Goal: Task Accomplishment & Management: Manage account settings

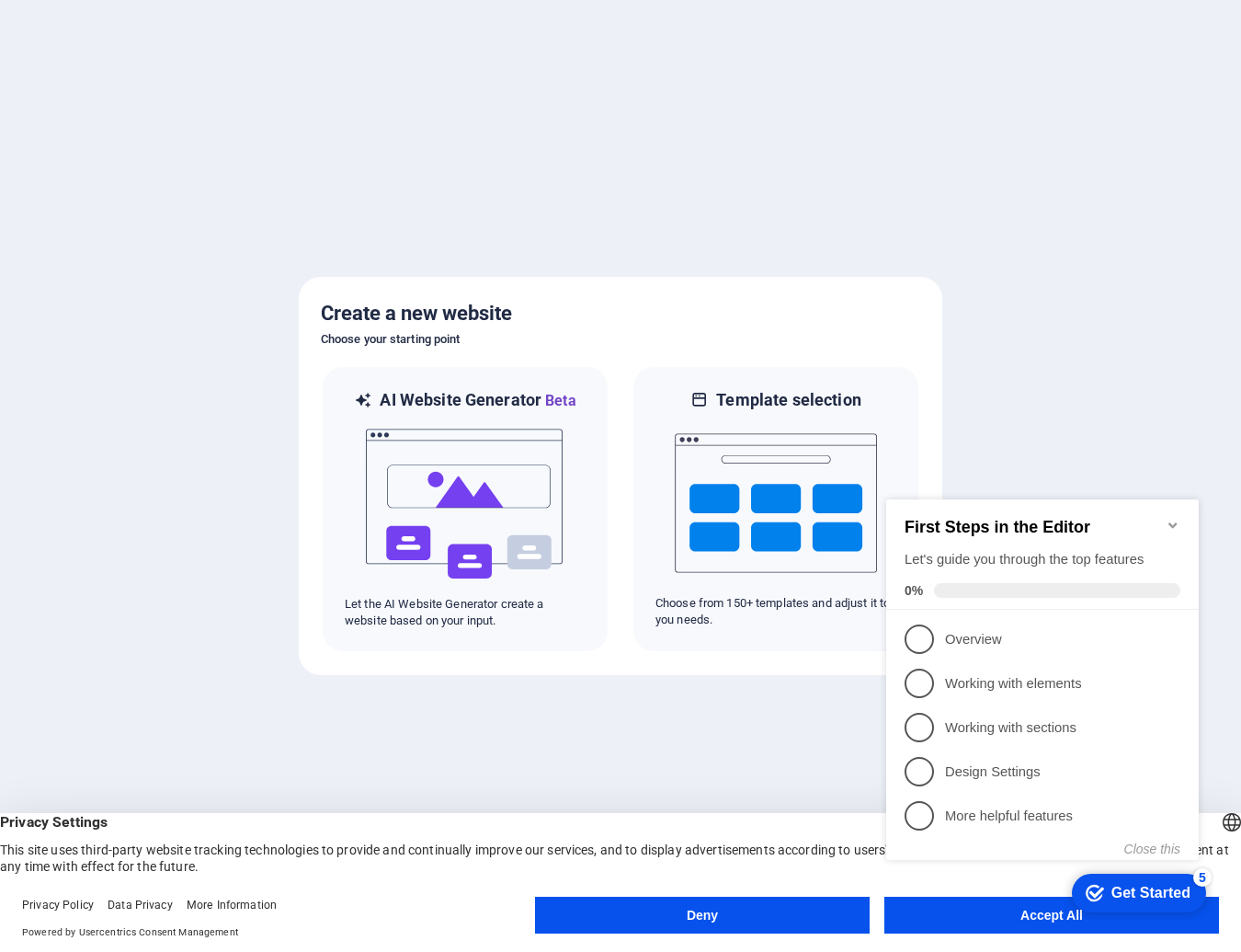
click at [1040, 919] on appcues-checklist "Contextual help checklist present on screen" at bounding box center [1046, 698] width 335 height 452
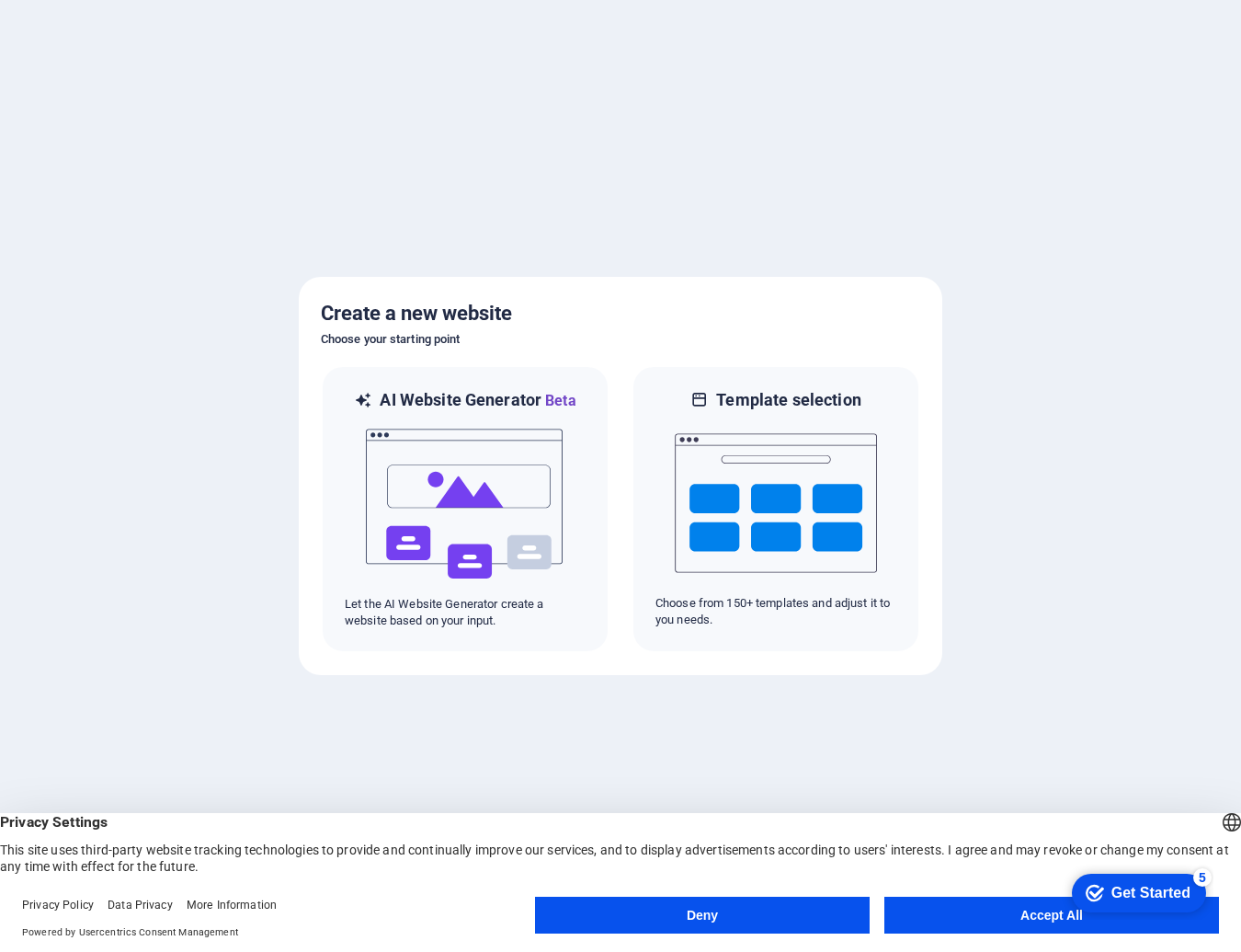
click at [999, 911] on button "Accept All" at bounding box center [1052, 914] width 335 height 36
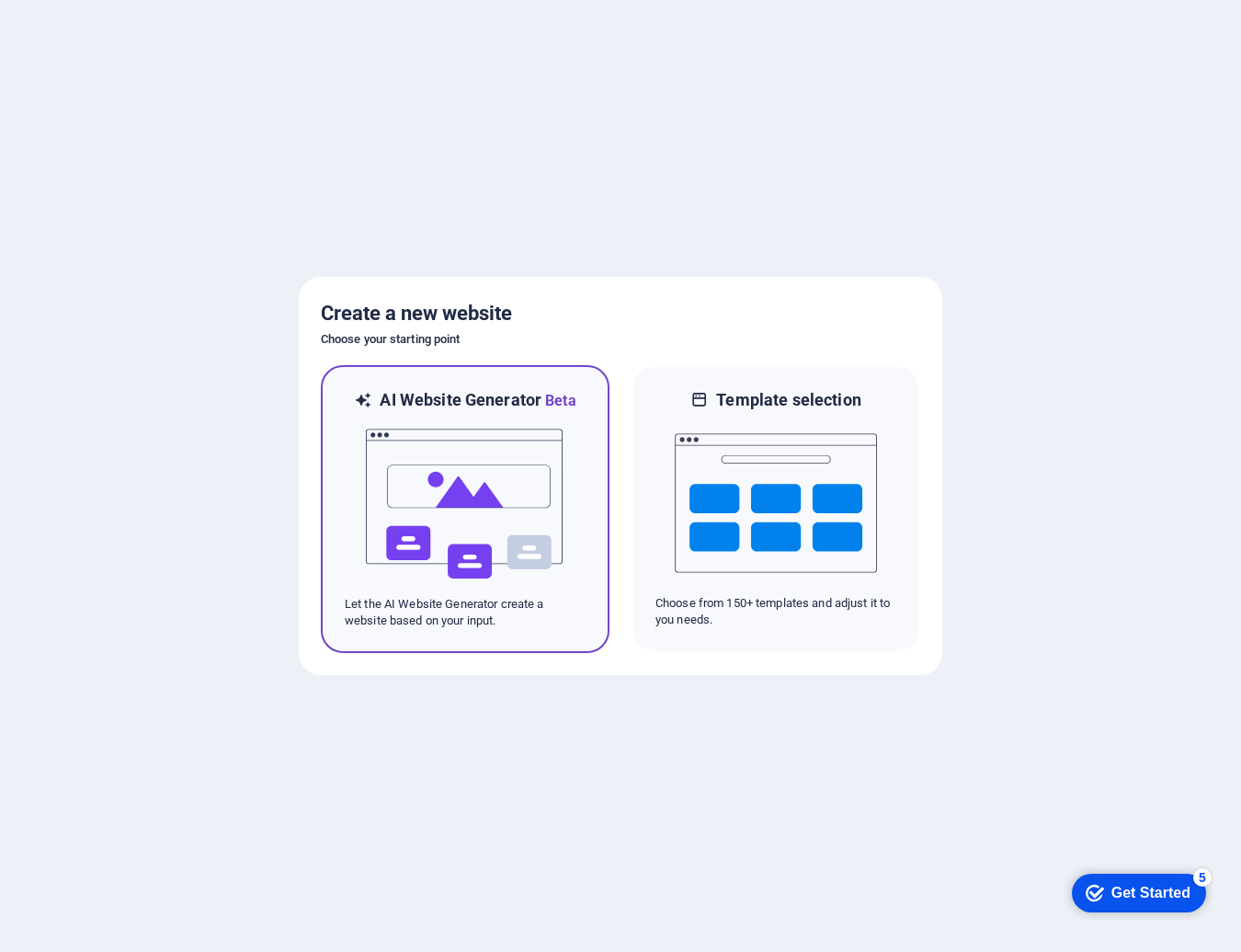
click at [487, 542] on img at bounding box center [465, 503] width 202 height 184
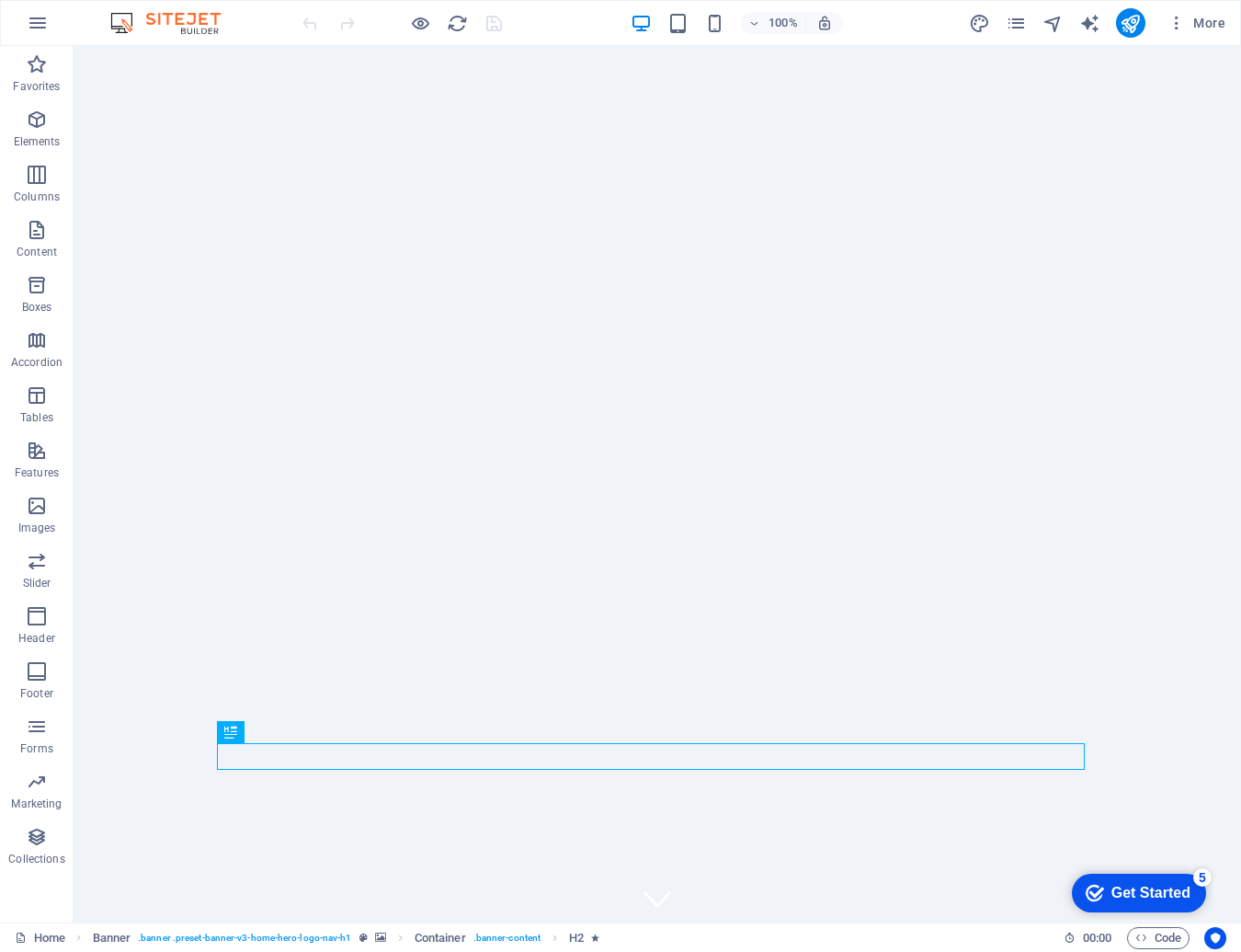
click at [1150, 886] on div "Get Started" at bounding box center [1150, 893] width 79 height 17
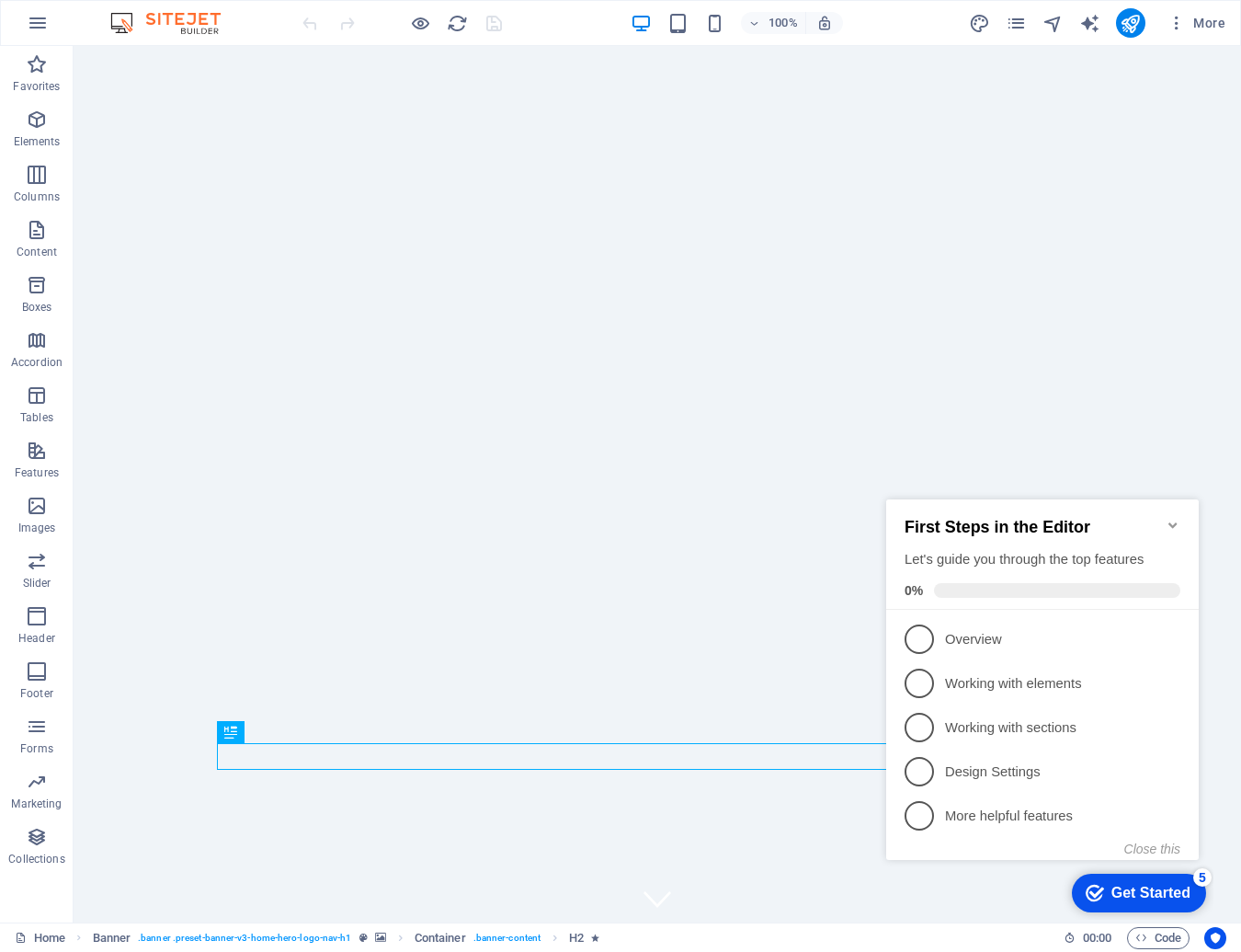
click at [1150, 886] on div "Get Started" at bounding box center [1150, 893] width 79 height 17
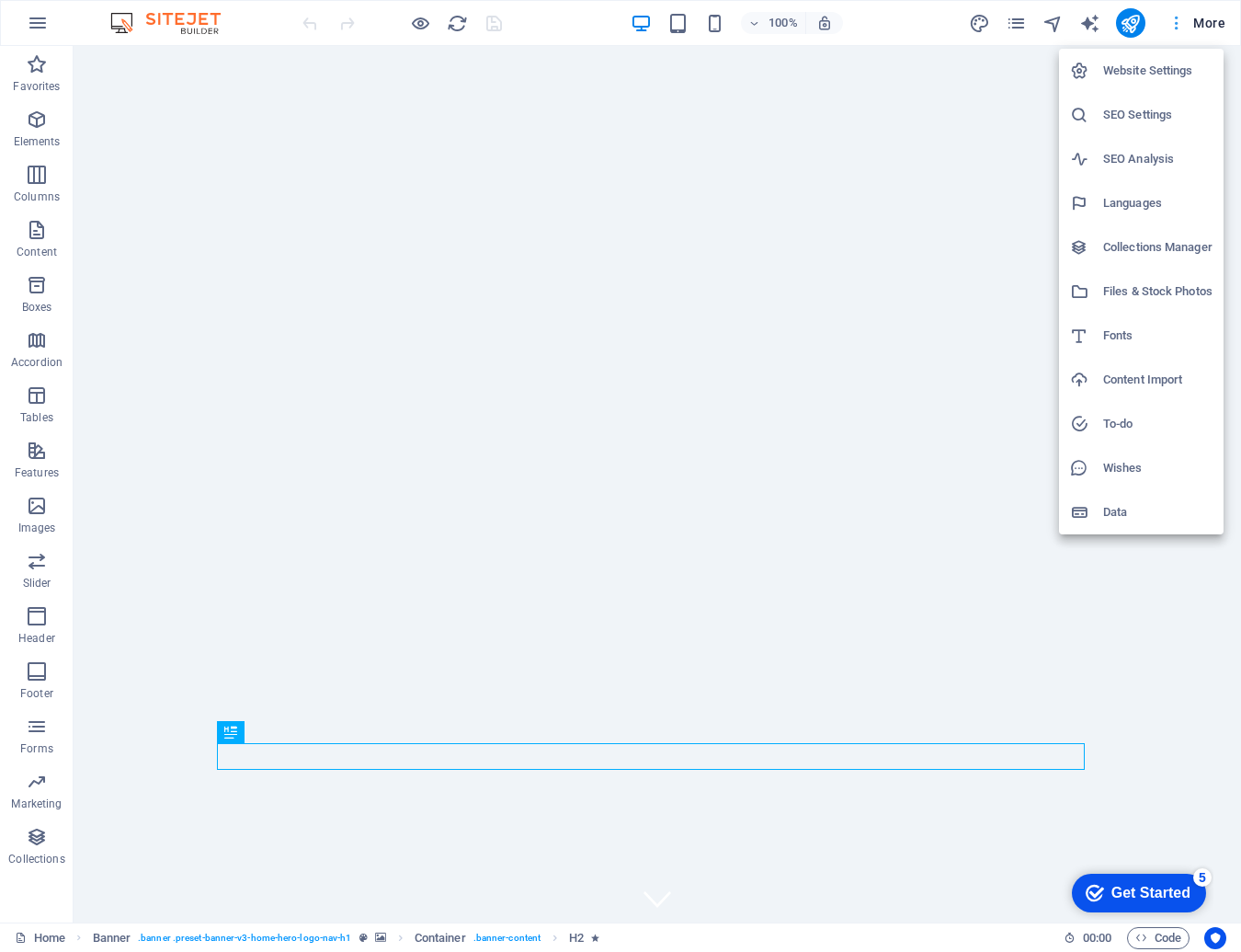
click at [1205, 23] on div at bounding box center [620, 476] width 1241 height 952
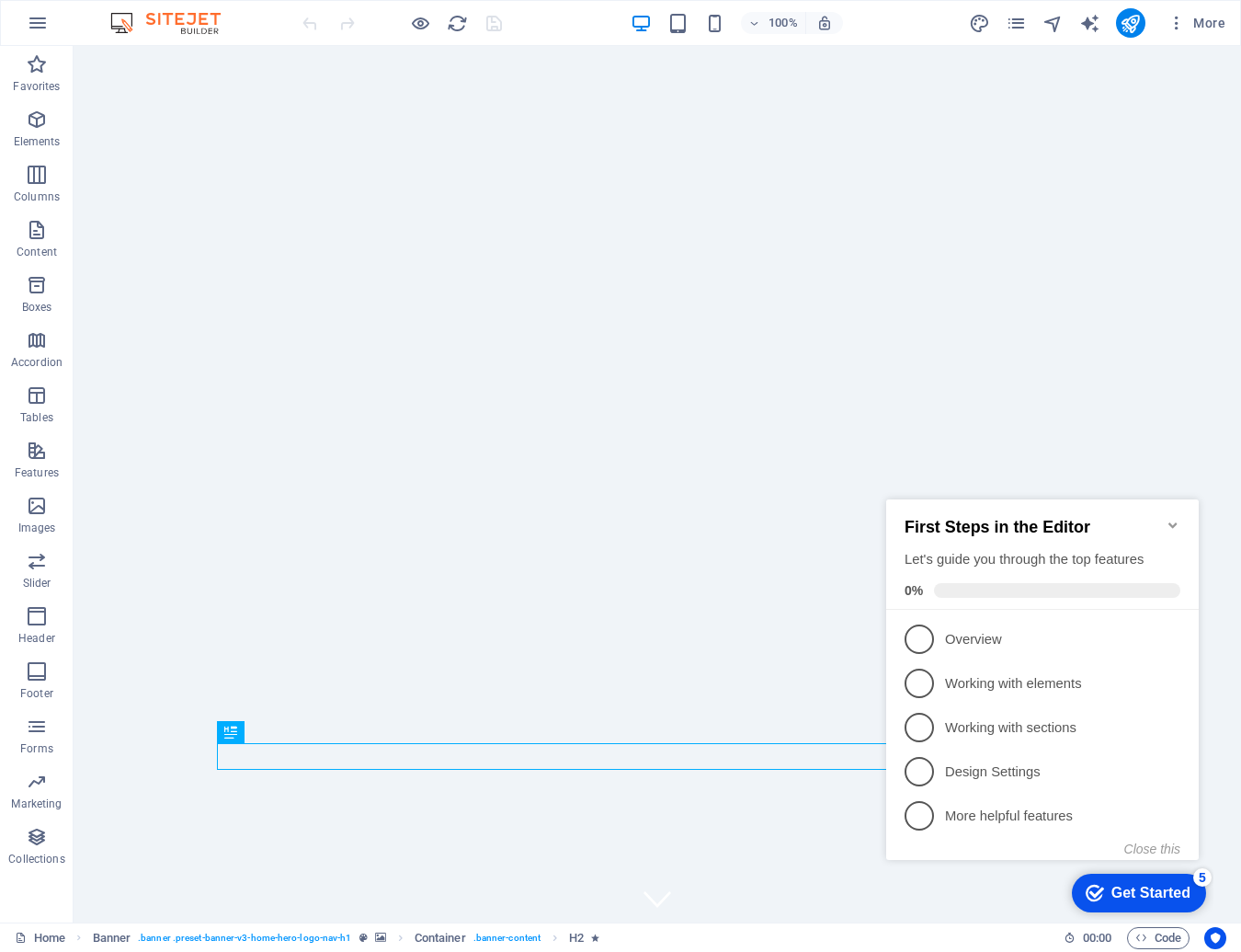
click at [1166, 518] on icon "Minimize checklist" at bounding box center [1173, 525] width 15 height 15
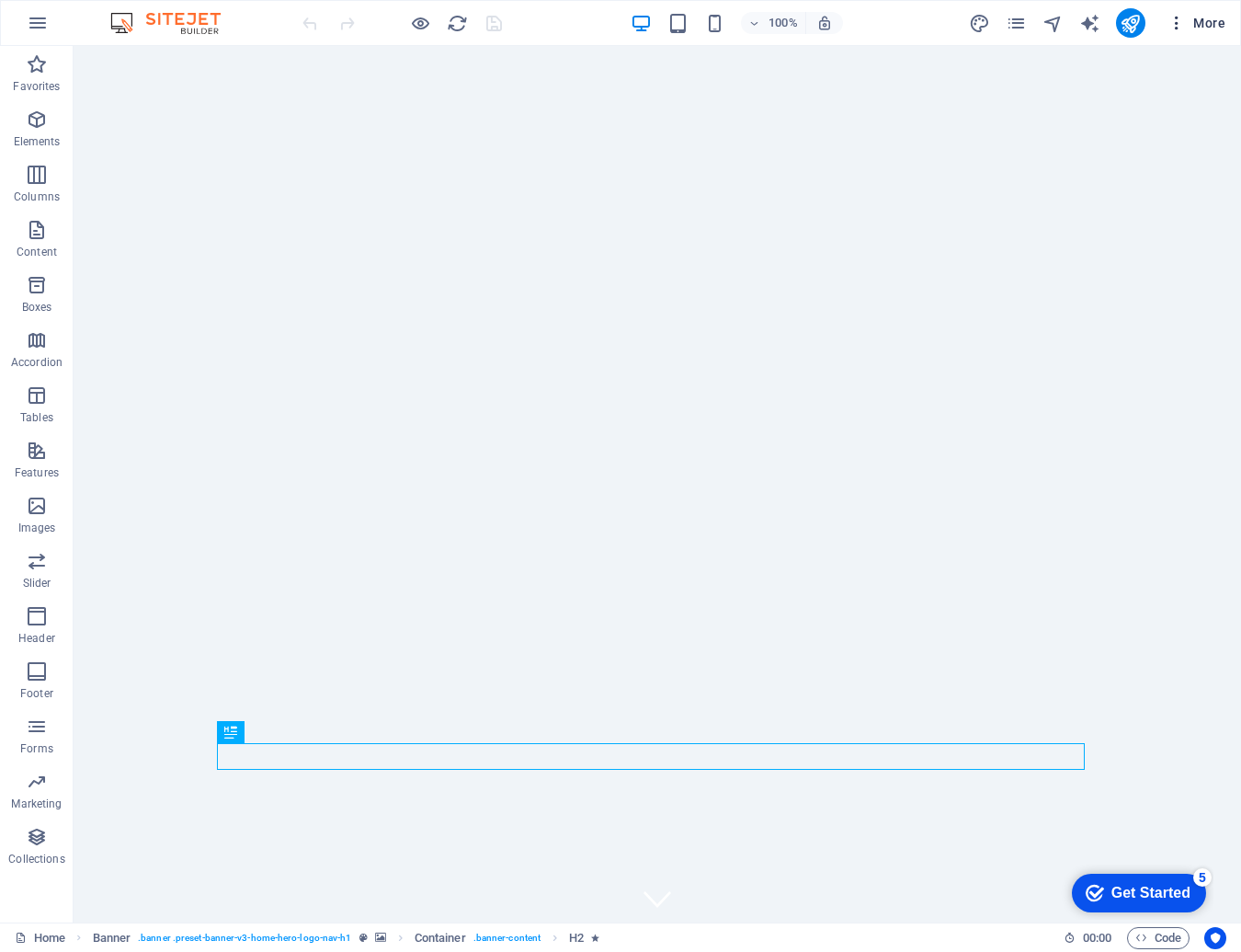
click at [1170, 21] on icon "button" at bounding box center [1177, 23] width 19 height 19
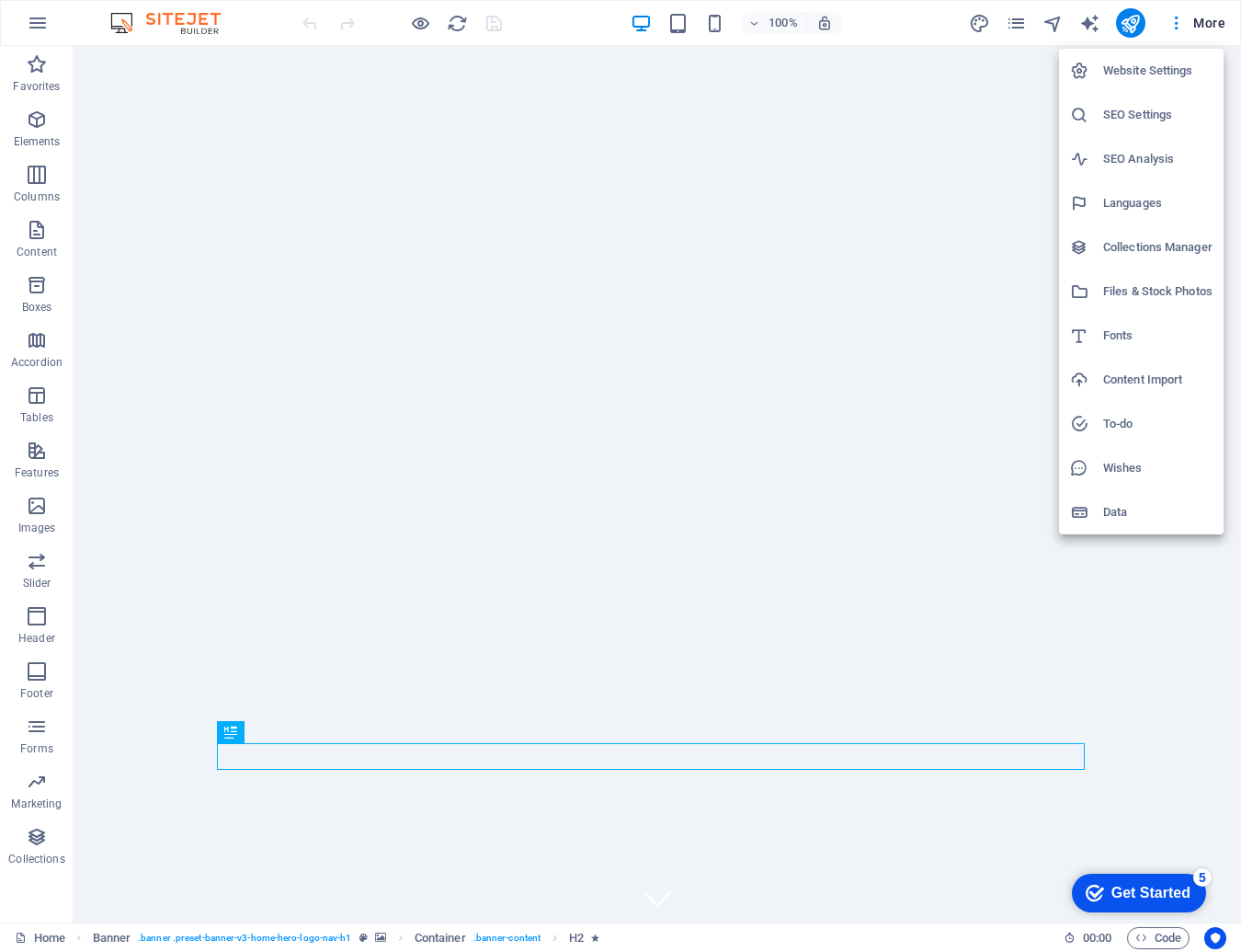
click at [43, 29] on div at bounding box center [620, 476] width 1241 height 952
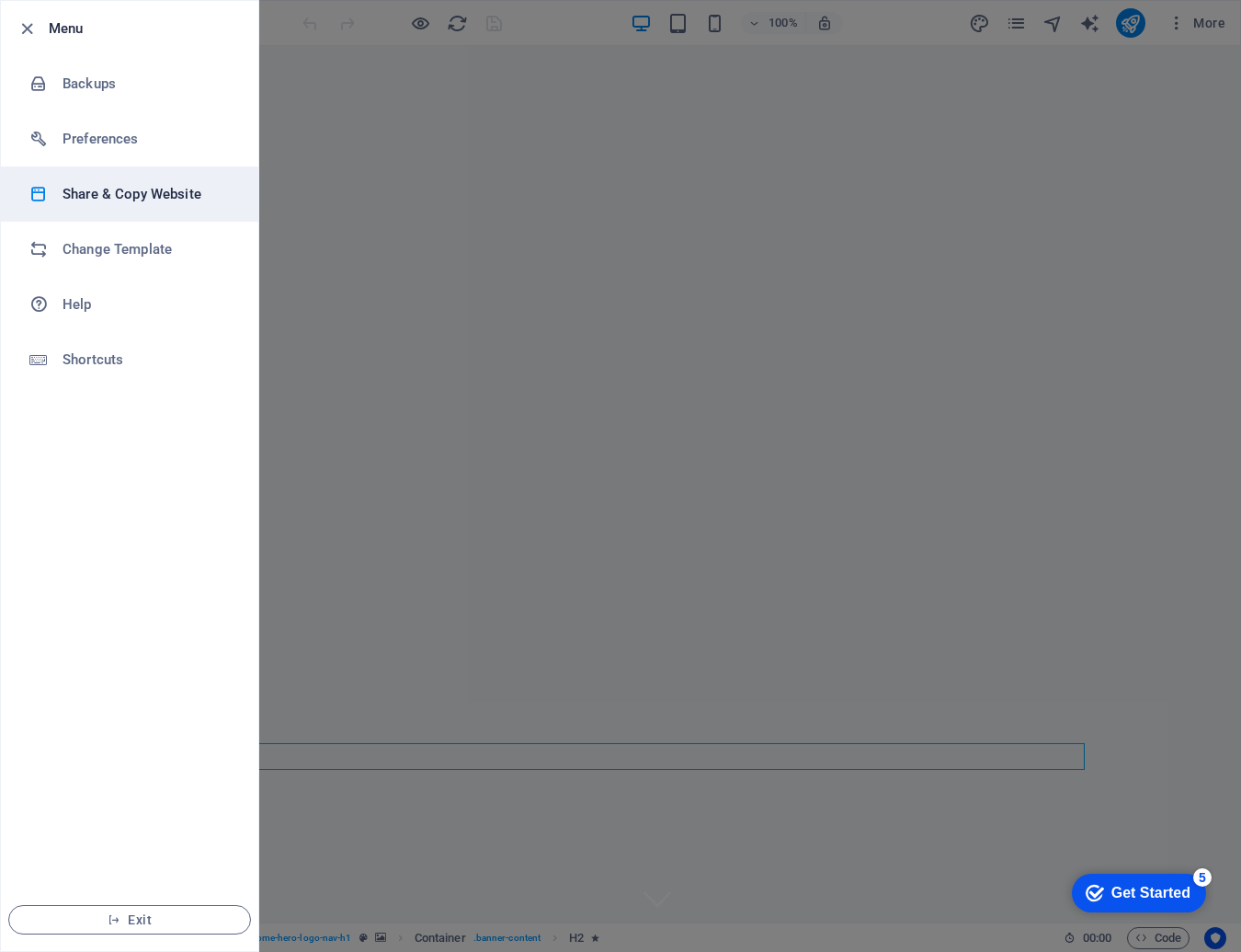
click at [86, 199] on h6 "Share & Copy Website" at bounding box center [147, 194] width 170 height 22
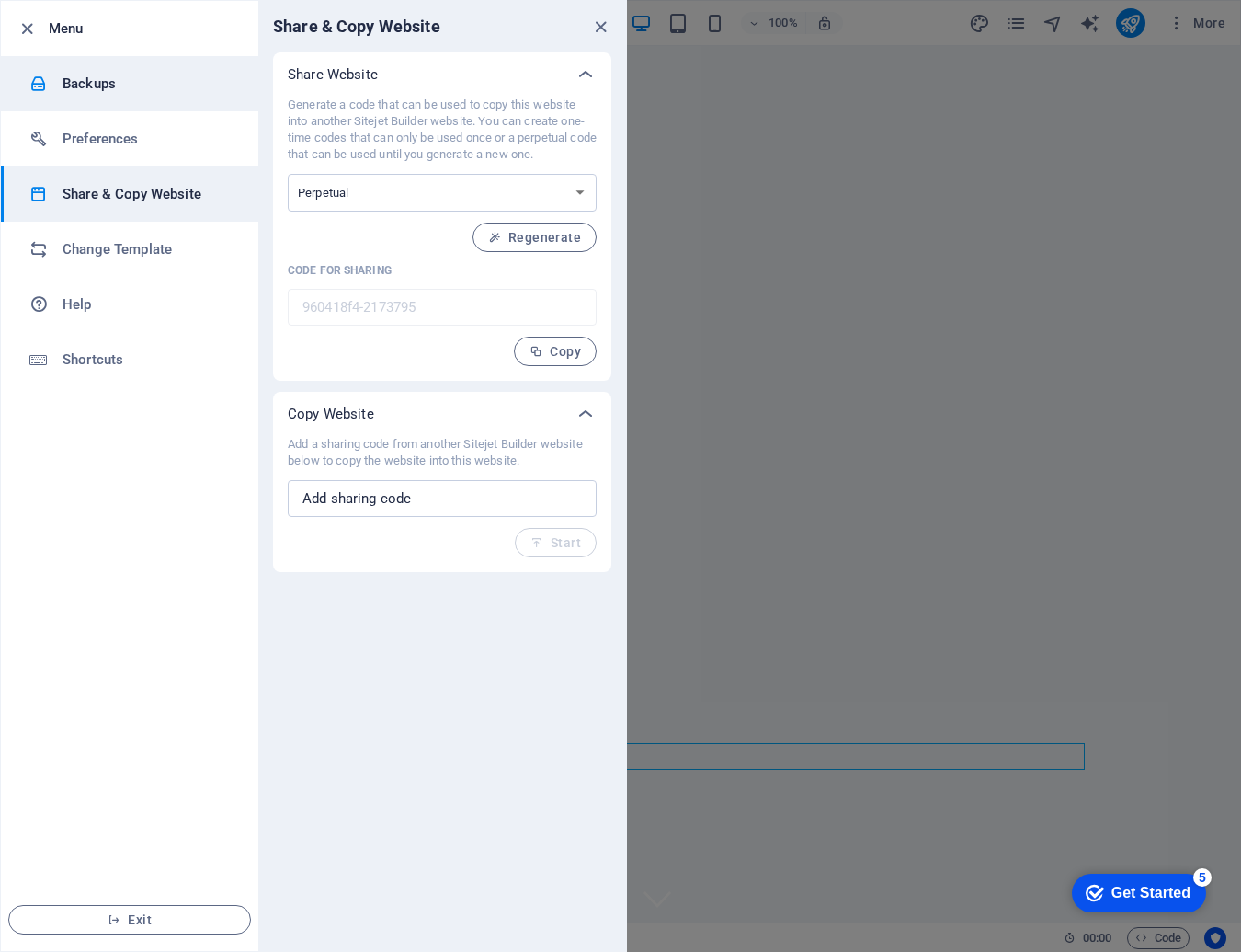
click at [163, 95] on li "Backups" at bounding box center [130, 83] width 258 height 55
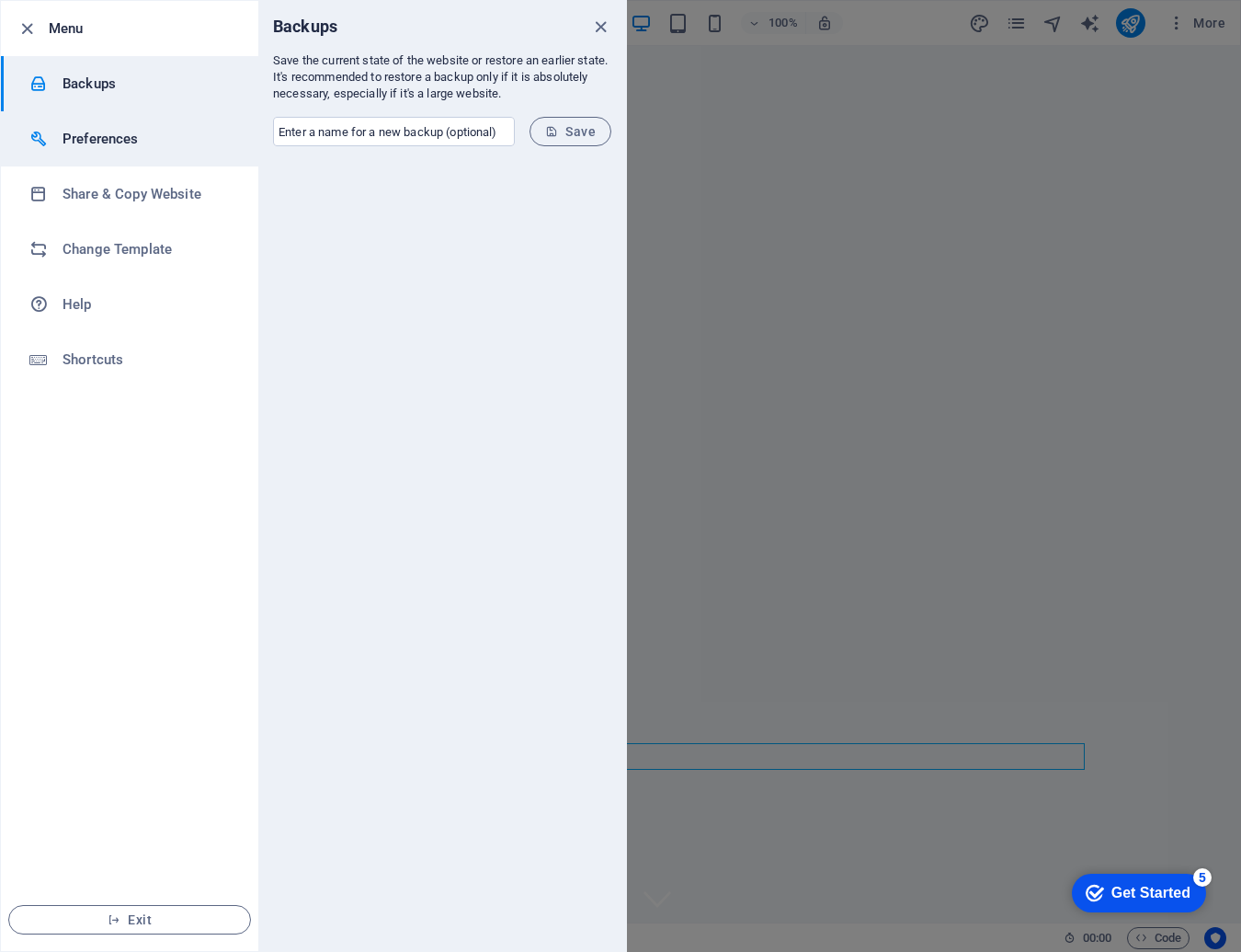
click at [157, 138] on h6 "Preferences" at bounding box center [147, 139] width 170 height 22
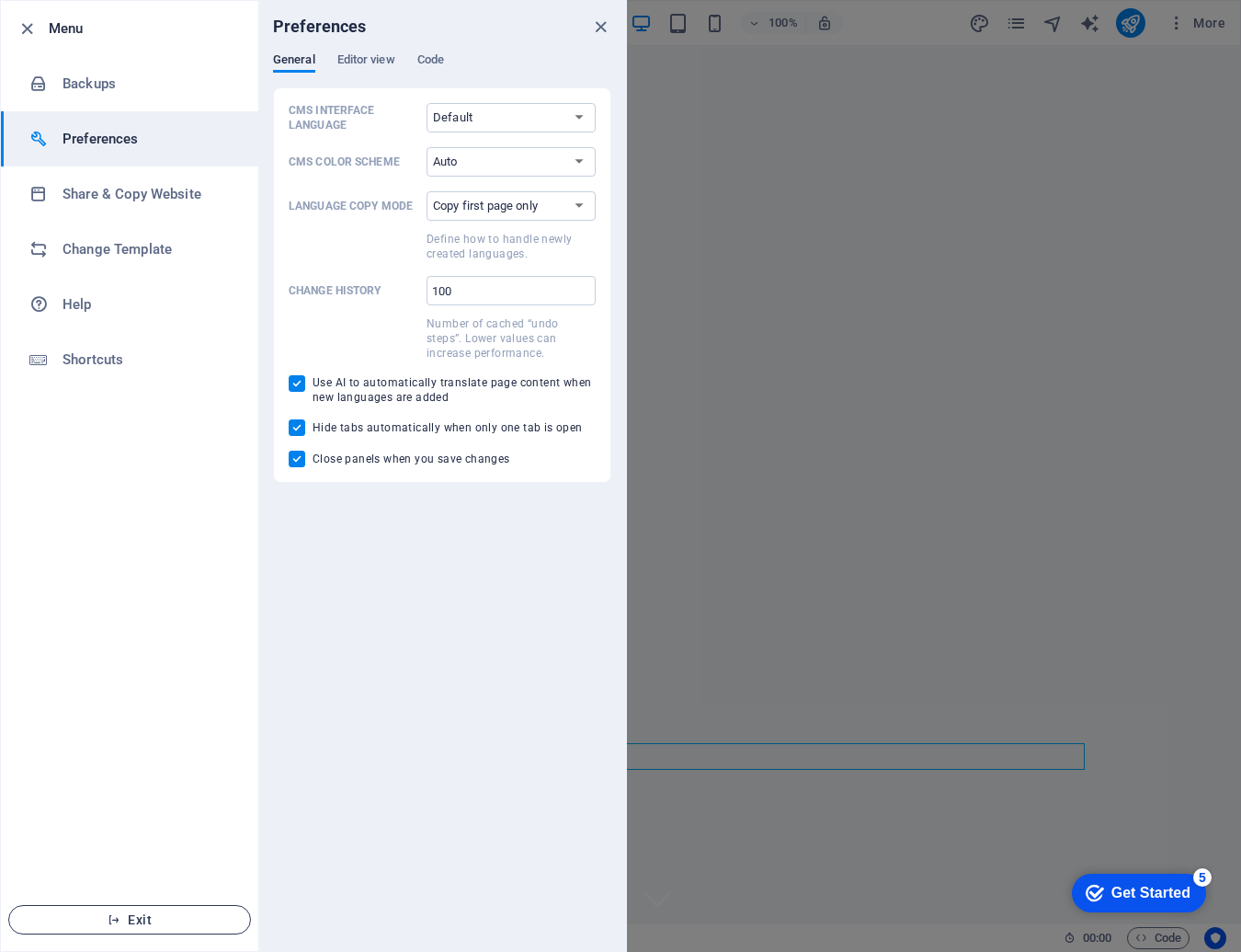
click at [148, 912] on span "Exit" at bounding box center [130, 919] width 212 height 15
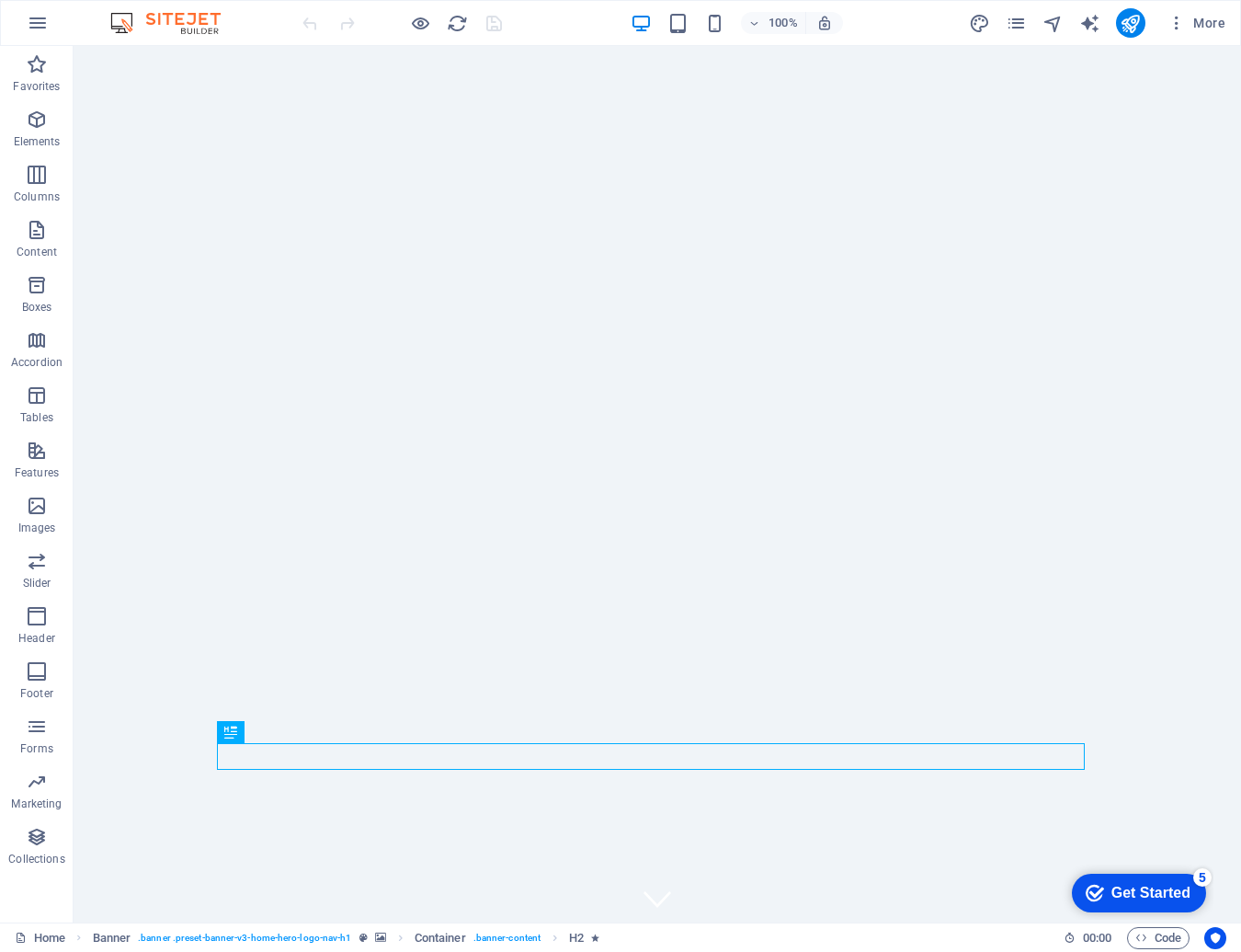
click at [1178, 885] on div "Get Started" at bounding box center [1150, 893] width 79 height 17
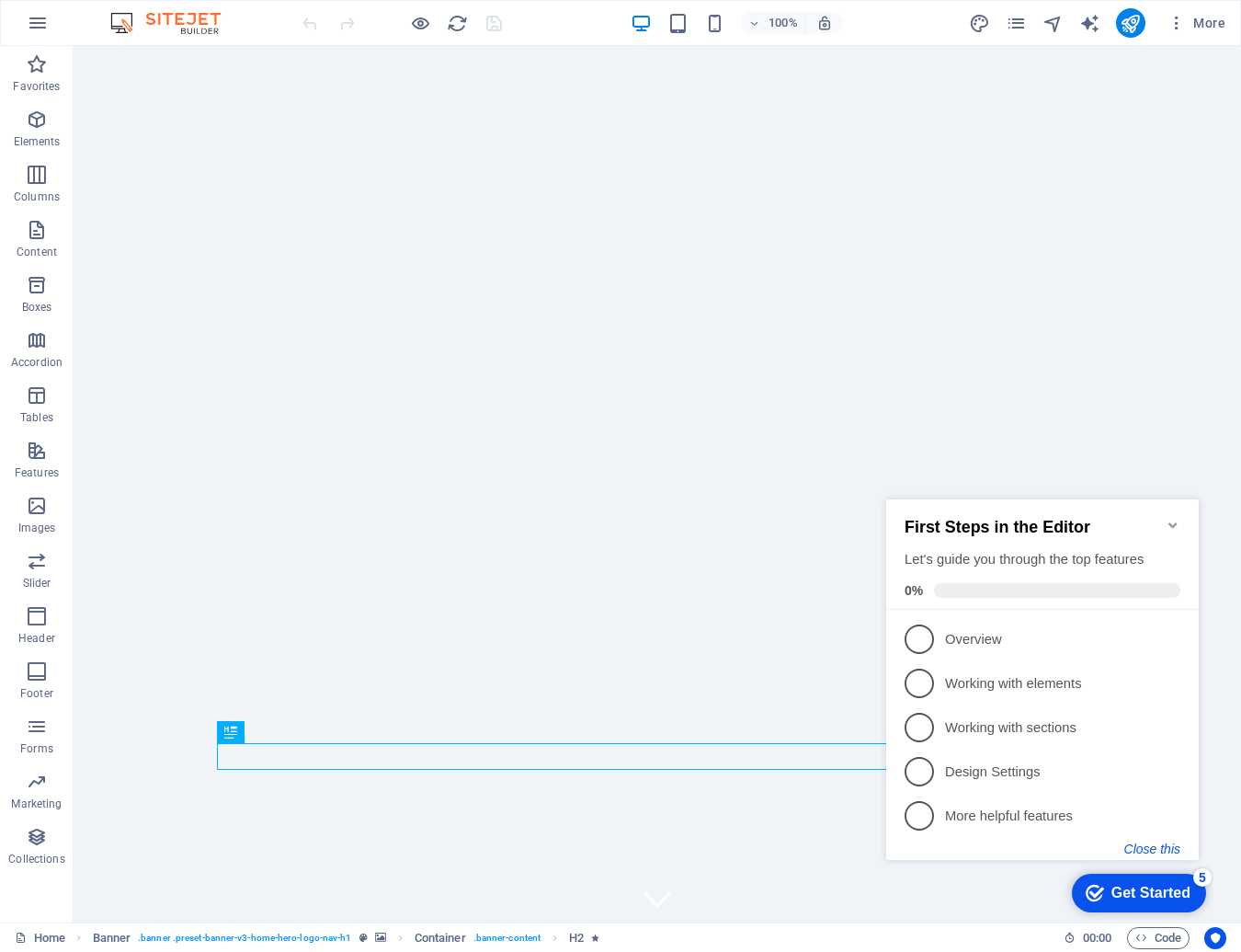
click at [1144, 846] on button "Close this" at bounding box center [1152, 848] width 56 height 15
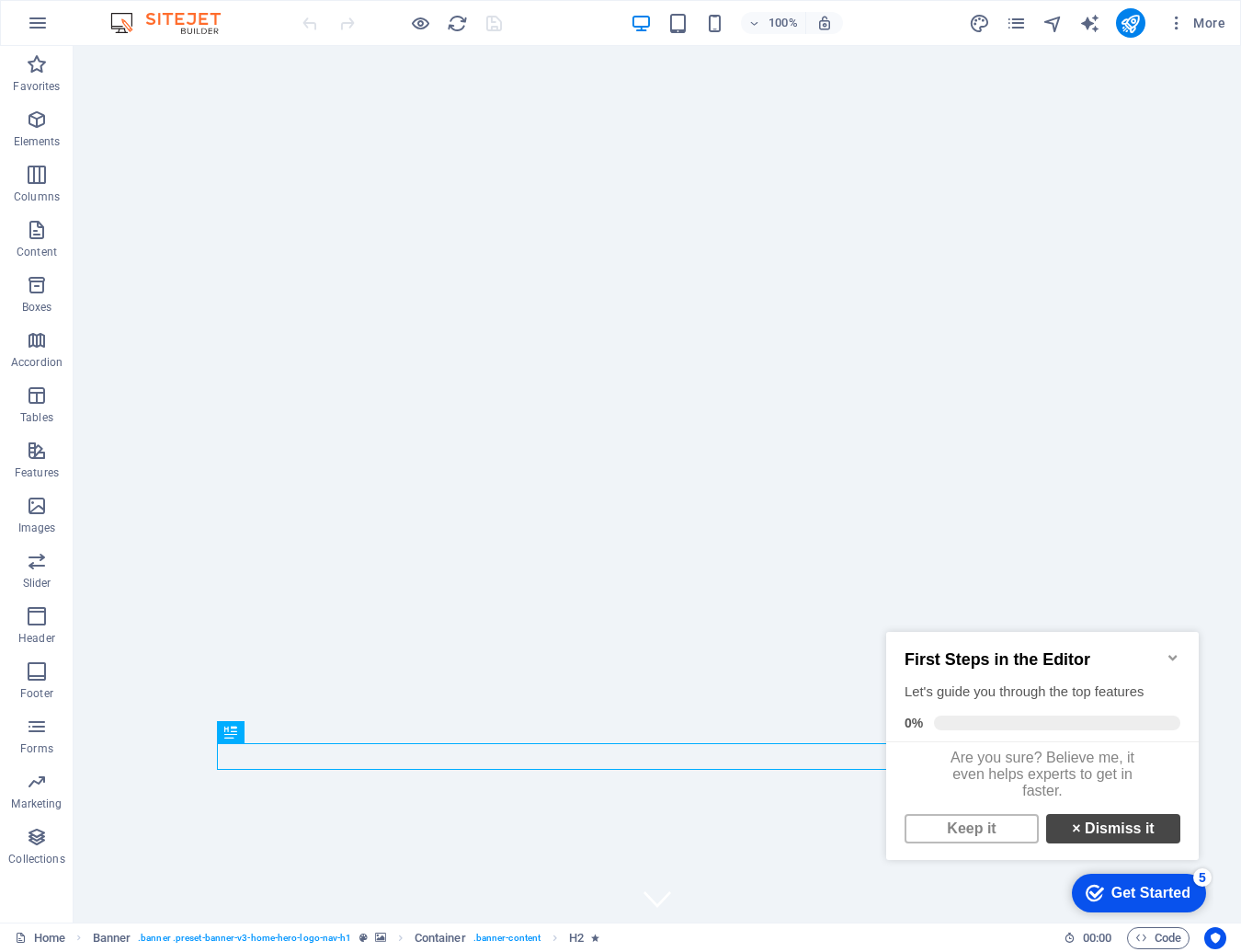
click at [1134, 843] on link "× Dismiss it" at bounding box center [1113, 829] width 134 height 30
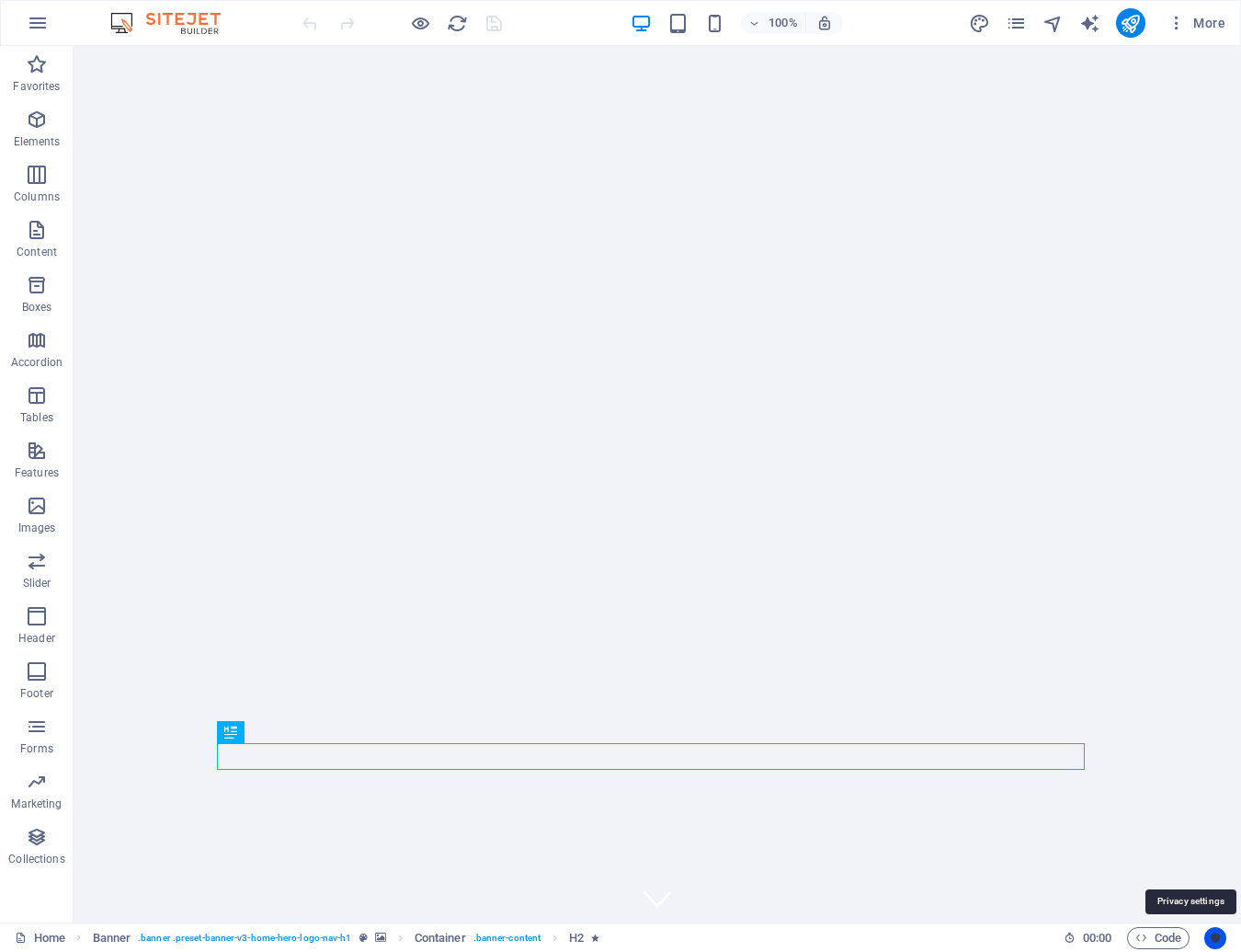
click at [1211, 939] on icon "Usercentrics" at bounding box center [1215, 938] width 13 height 13
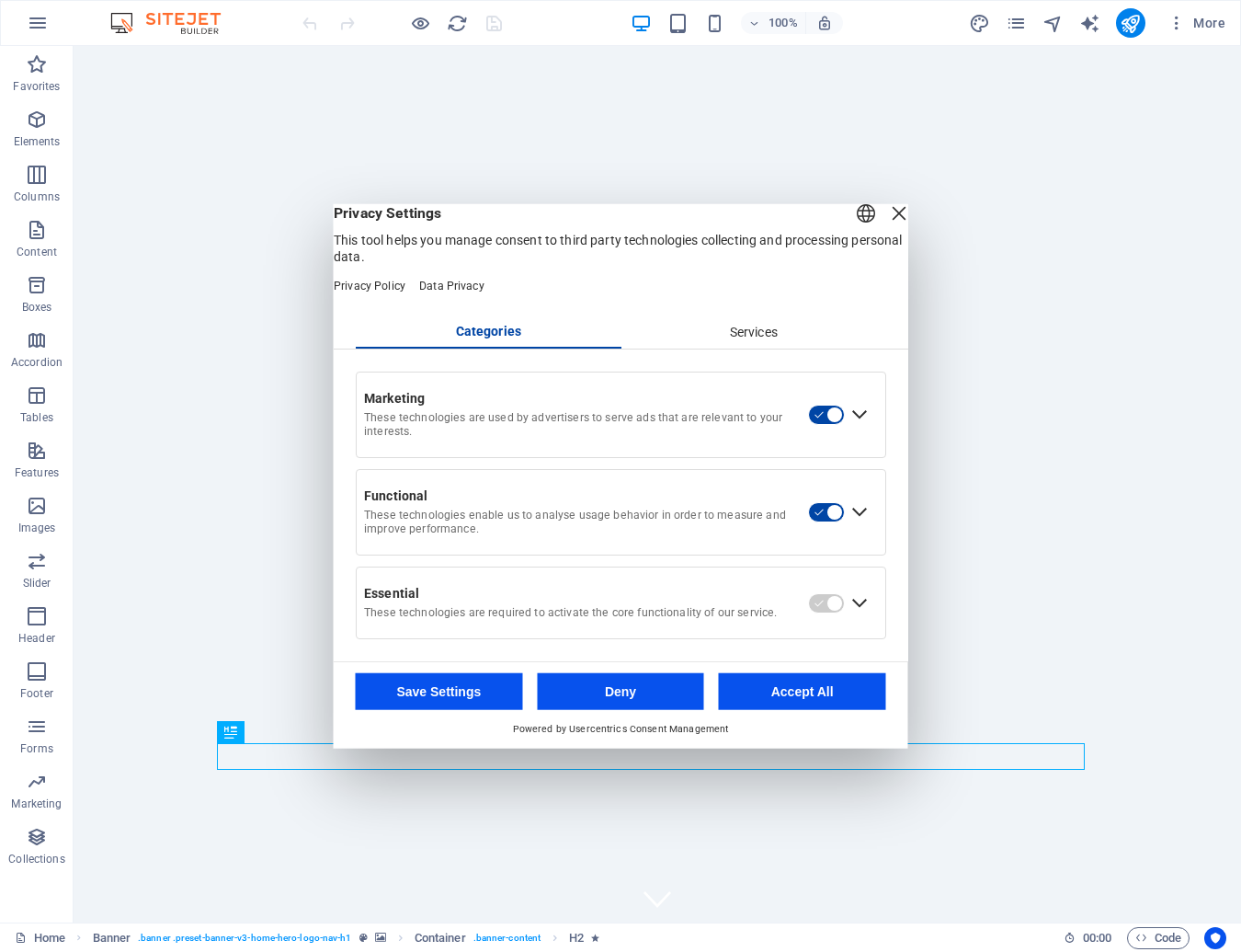
click at [886, 223] on div "Close Layer" at bounding box center [899, 213] width 26 height 26
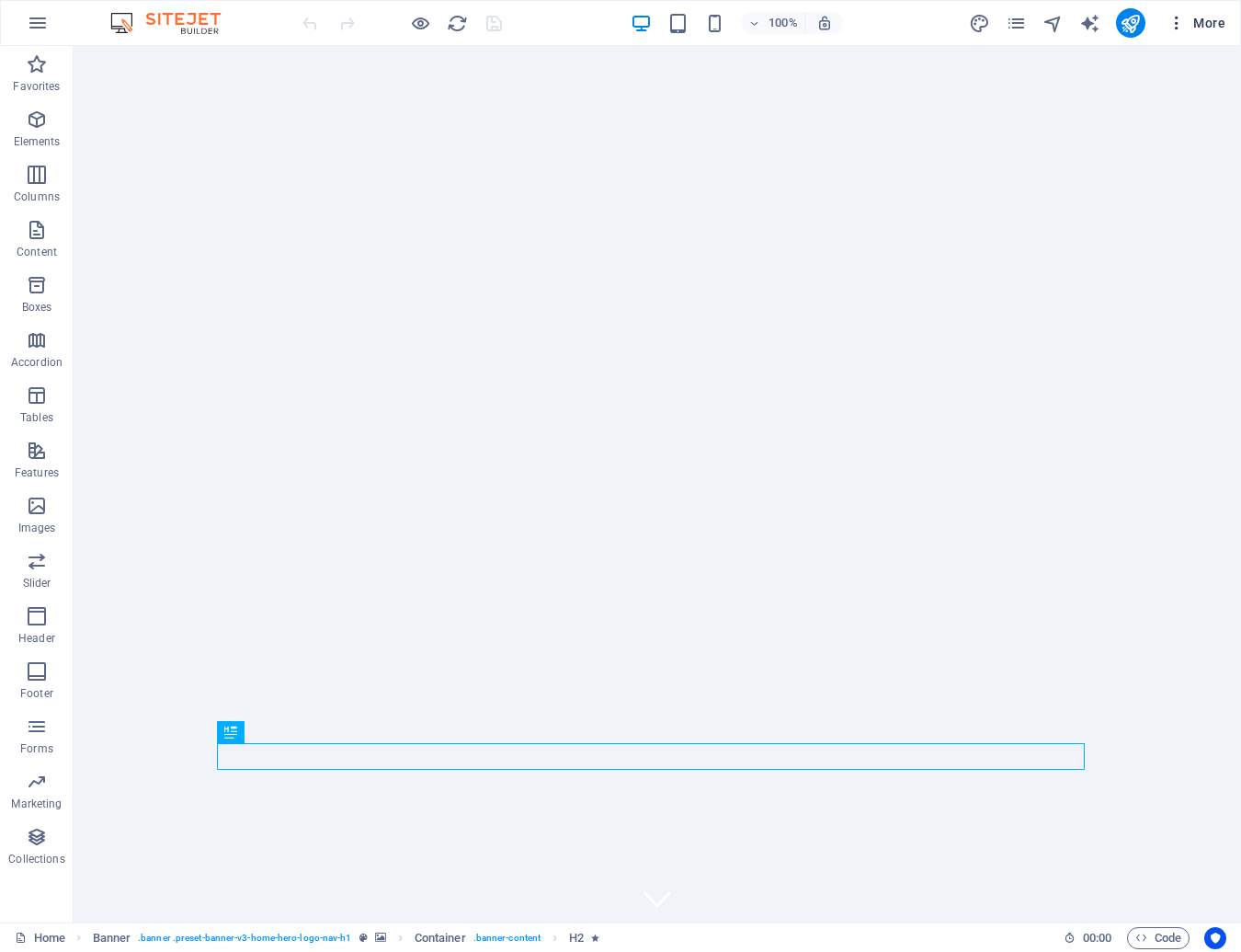
click at [1176, 27] on icon "button" at bounding box center [1177, 23] width 19 height 19
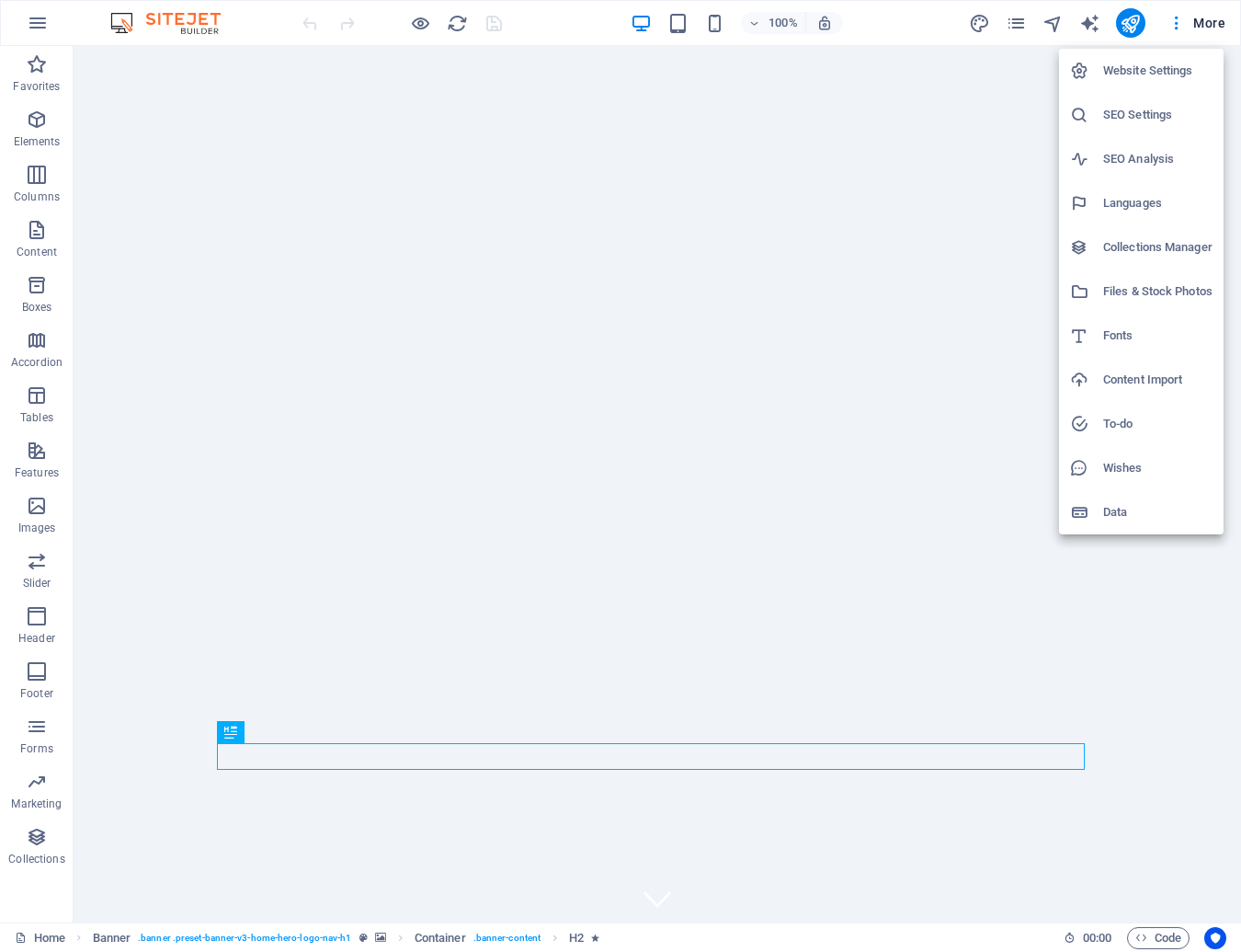
click at [41, 19] on div at bounding box center [620, 476] width 1241 height 952
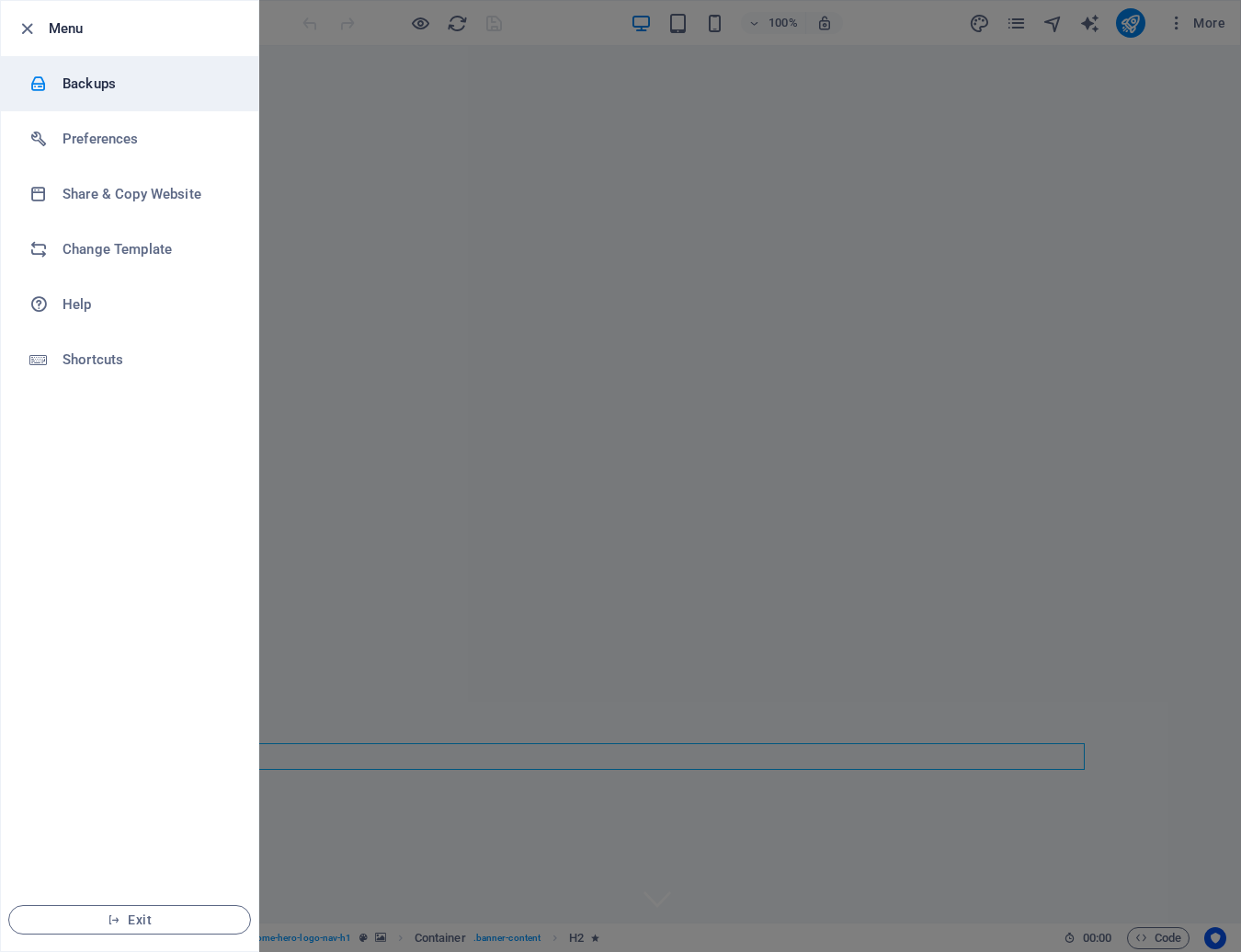
click at [82, 81] on h6 "Backups" at bounding box center [147, 84] width 170 height 22
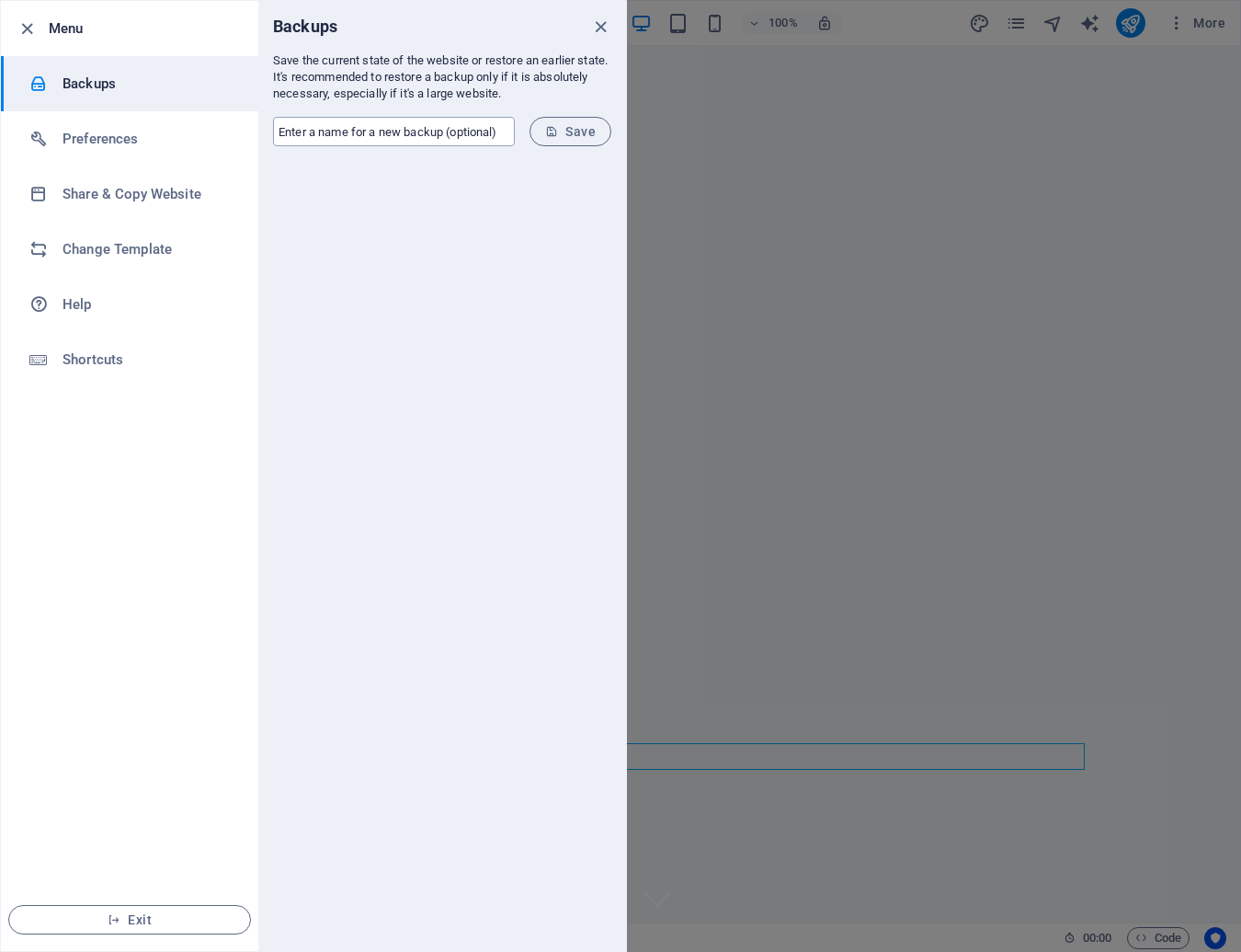
click at [363, 140] on input "text" at bounding box center [394, 132] width 242 height 30
type input "JenG"
click at [589, 131] on span "Save" at bounding box center [570, 132] width 50 height 15
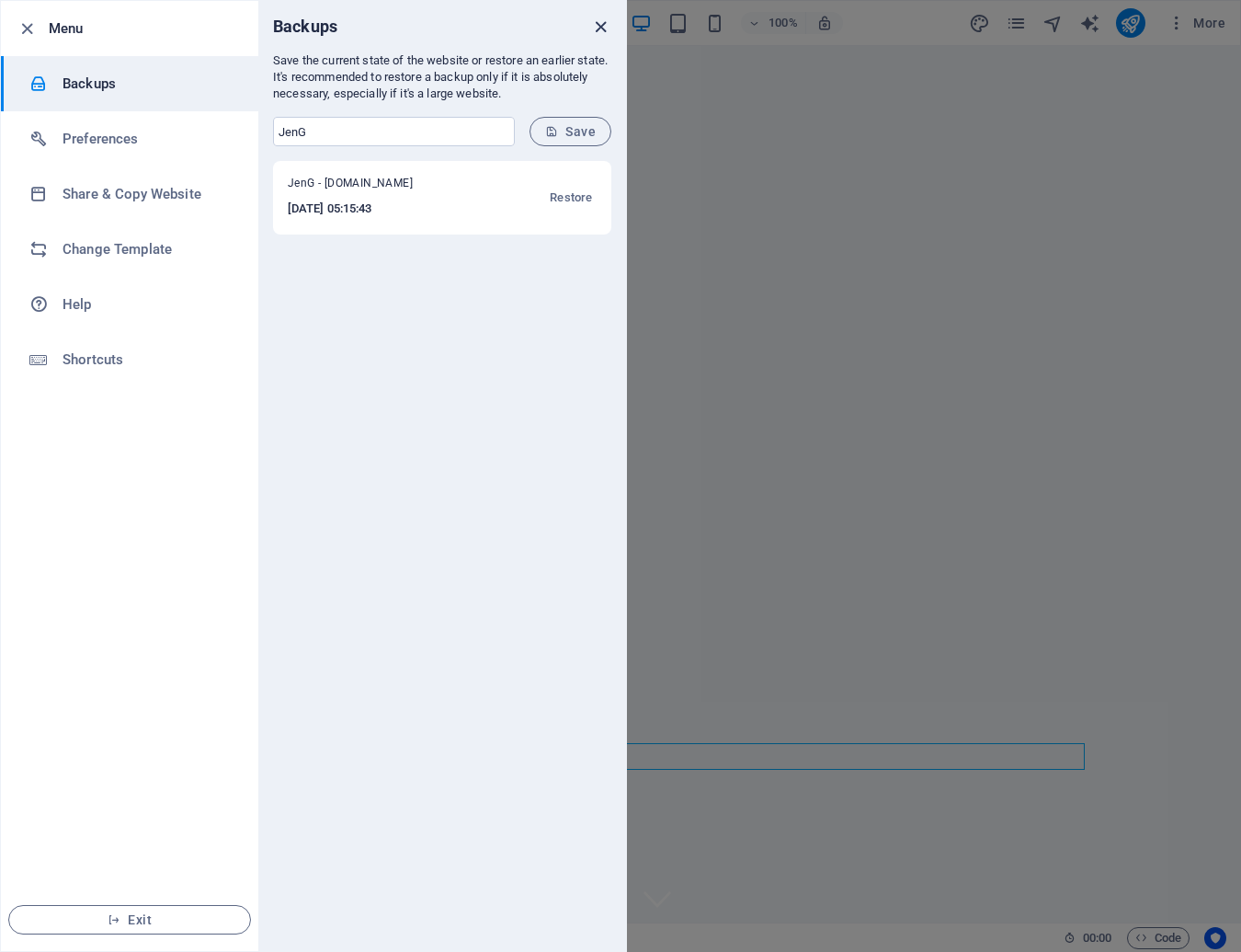
click at [603, 22] on icon "close" at bounding box center [600, 27] width 21 height 21
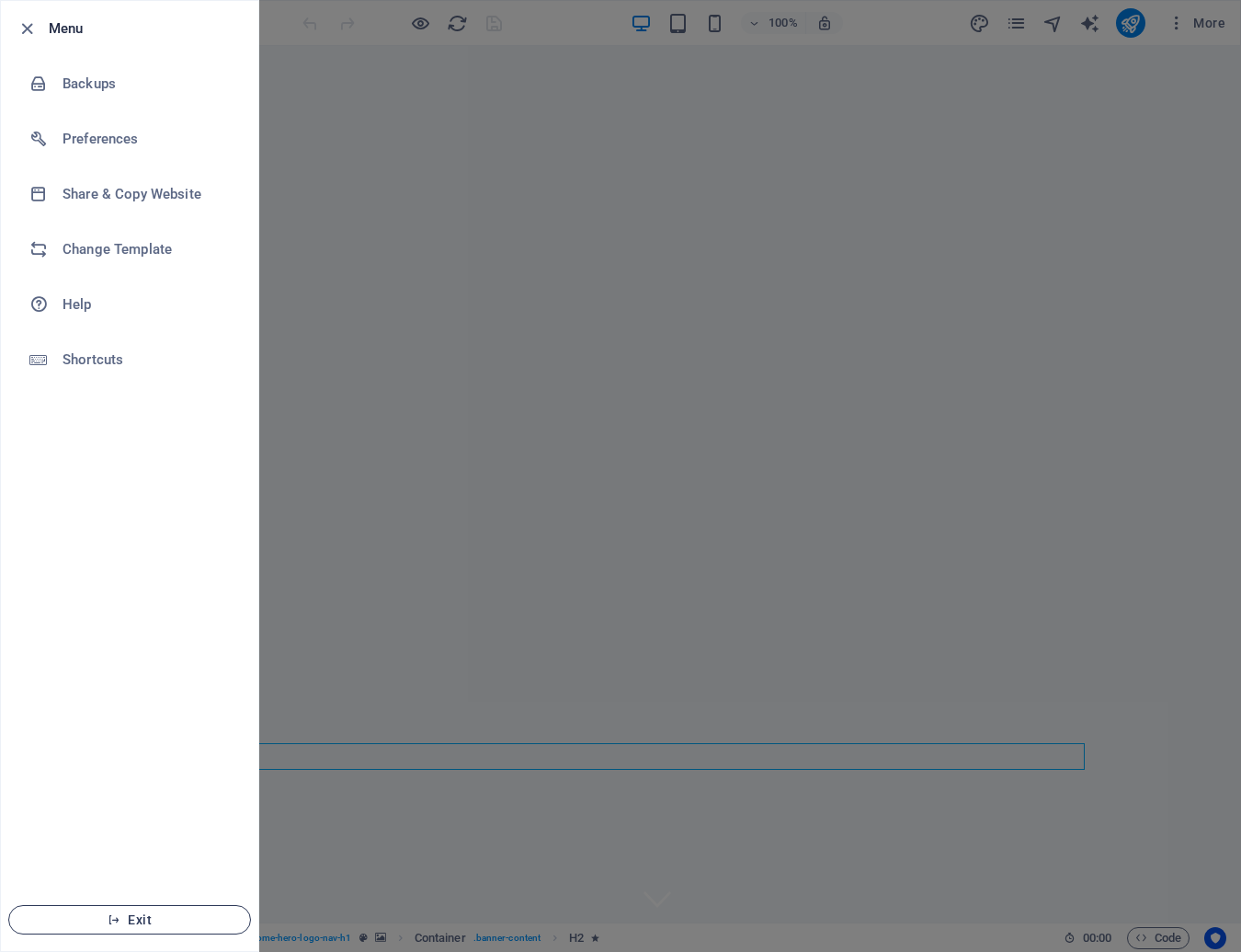
click at [134, 921] on span "Exit" at bounding box center [130, 919] width 212 height 15
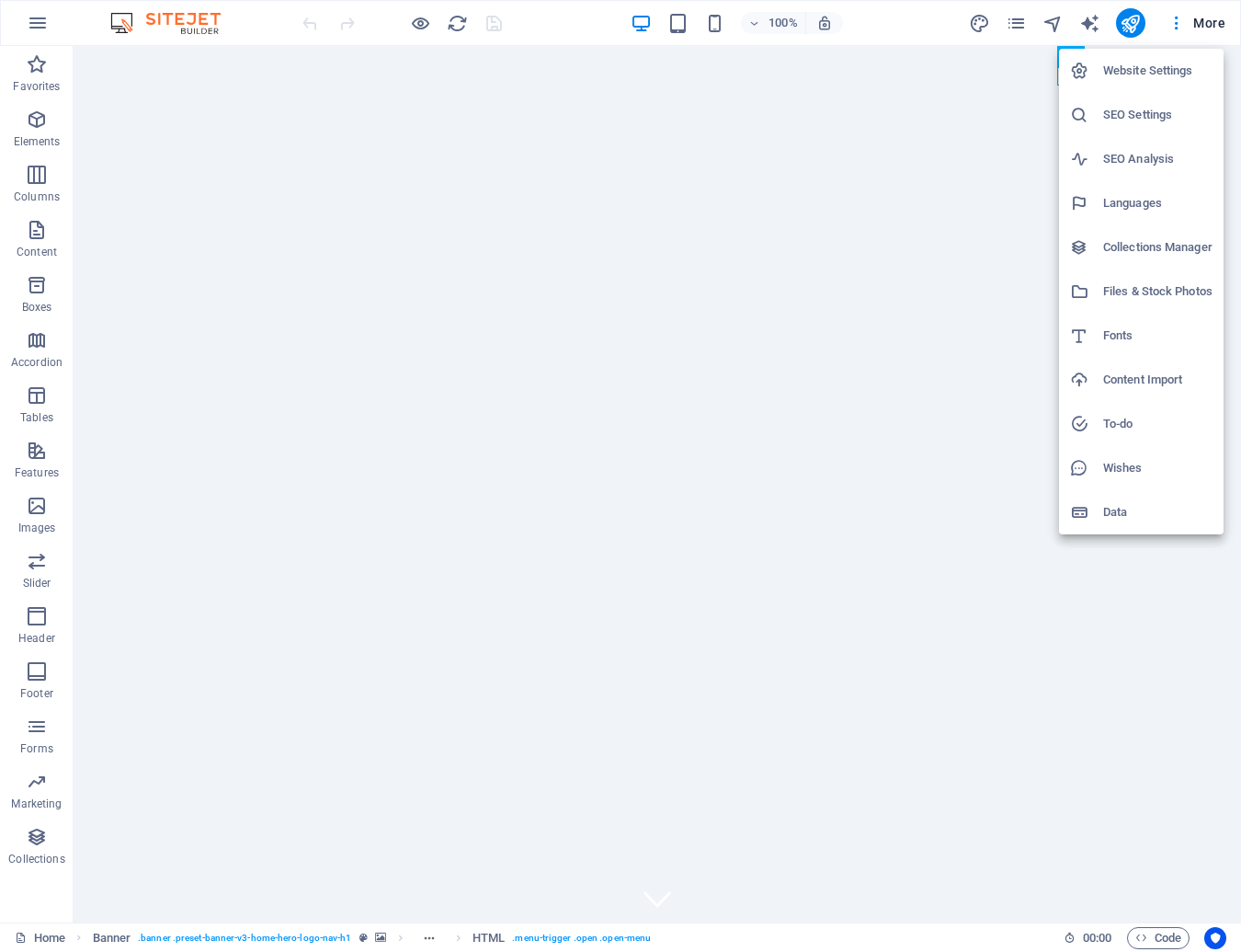
click at [1159, 71] on h6 "Website Settings" at bounding box center [1157, 71] width 109 height 22
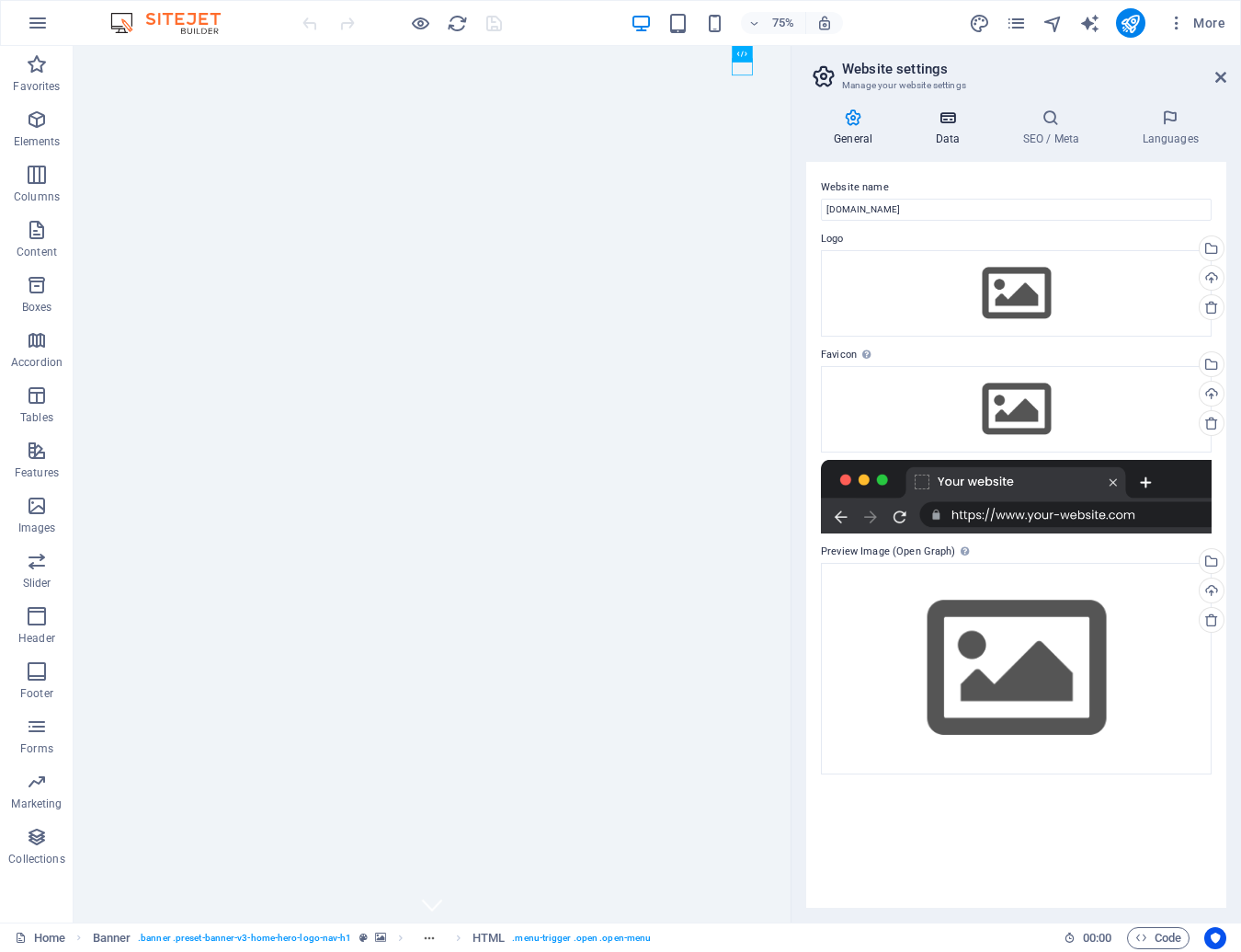
click at [949, 119] on icon at bounding box center [947, 118] width 80 height 19
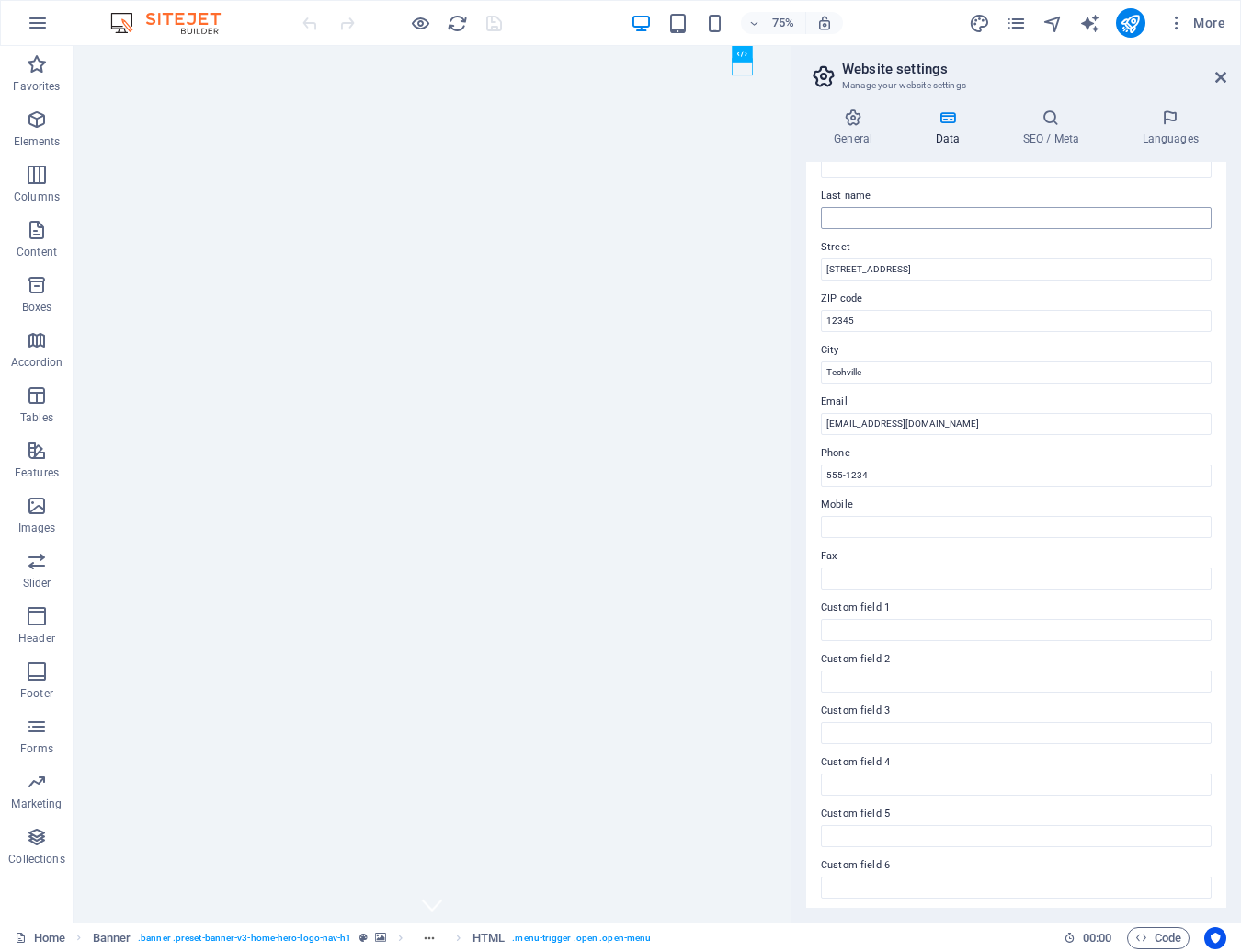
scroll to position [138, 0]
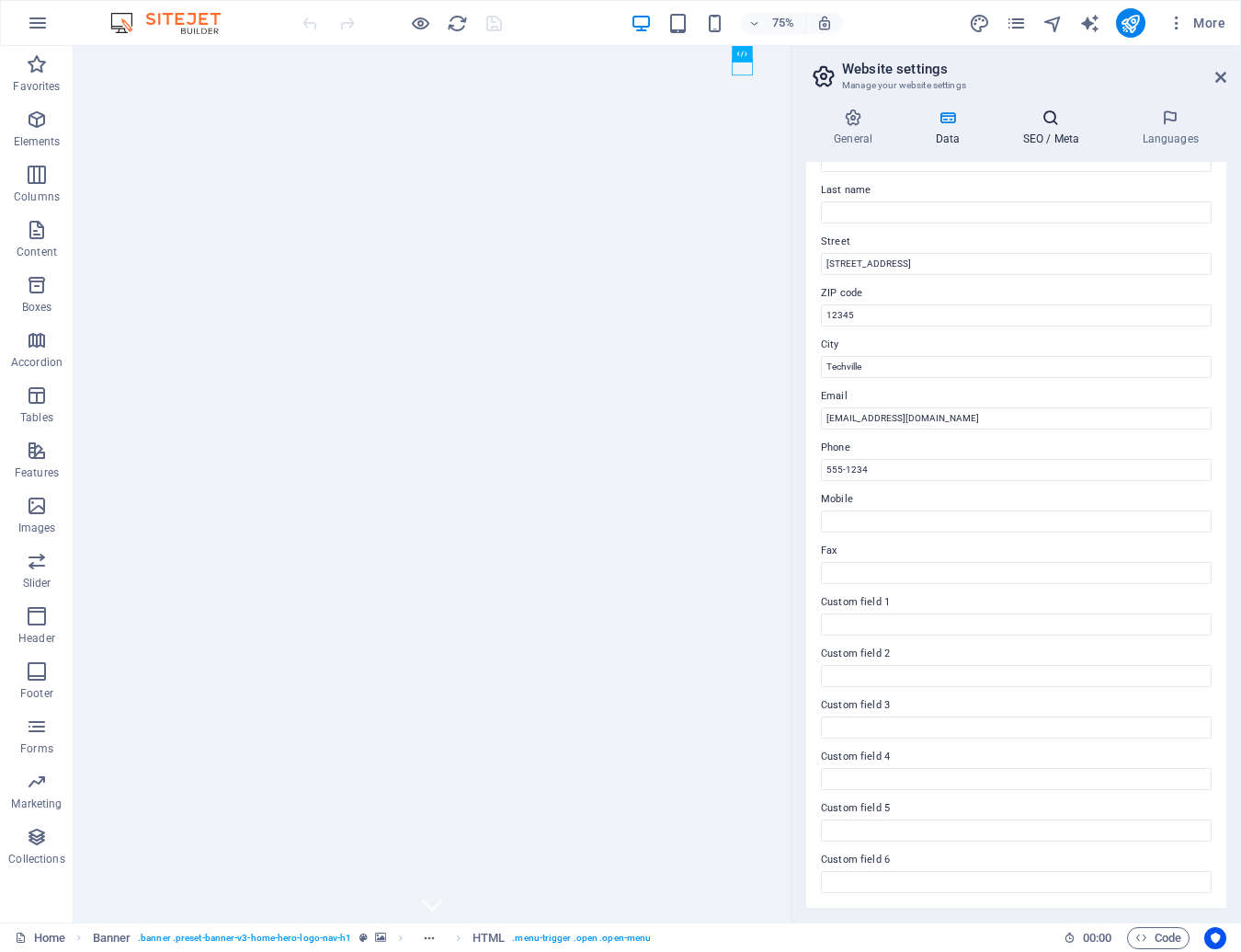
click at [1042, 117] on icon at bounding box center [1051, 118] width 112 height 19
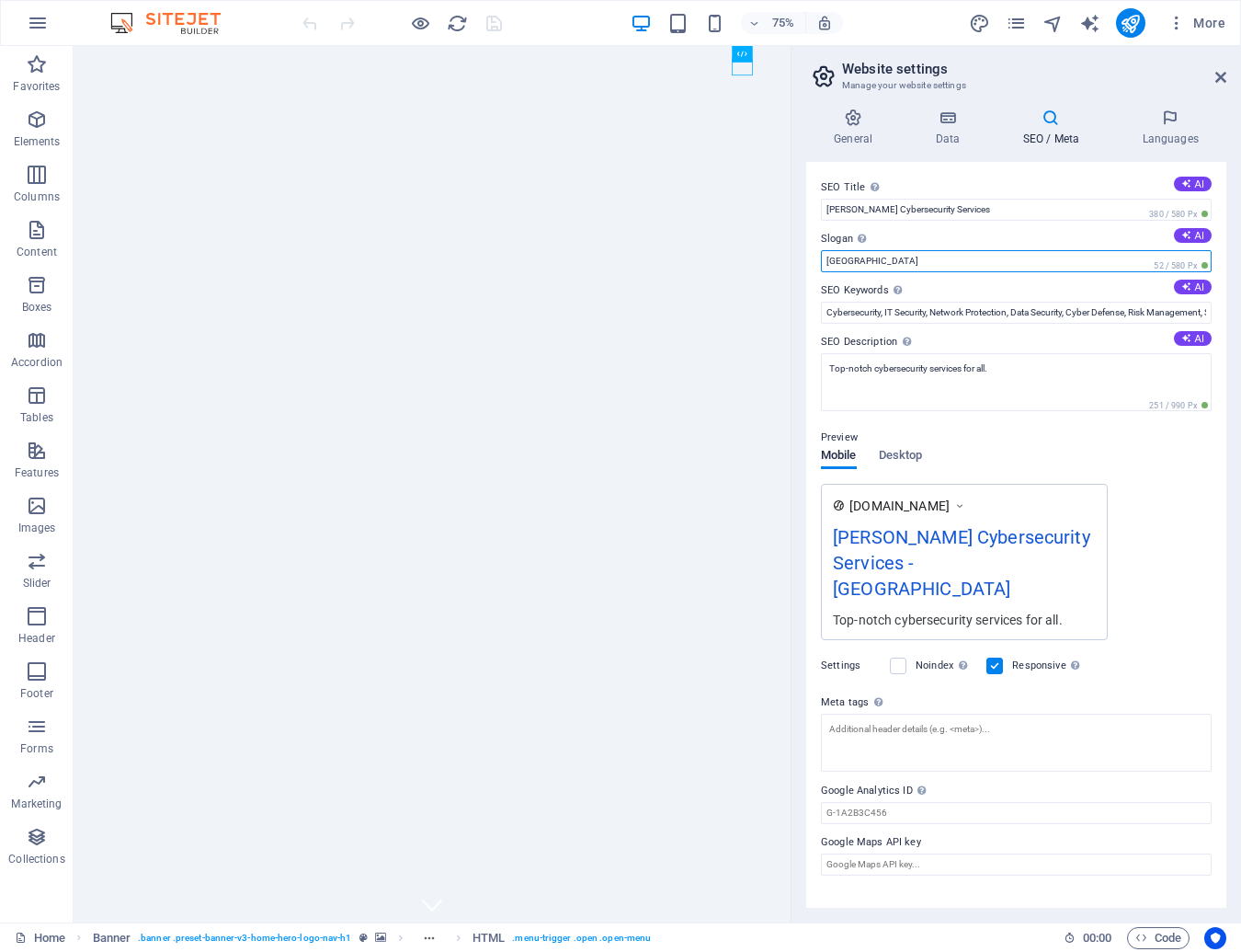
drag, startPoint x: 883, startPoint y: 258, endPoint x: 811, endPoint y: 278, distance: 74.7
click at [811, 278] on div "SEO Title The title of your website - make it something that stands out in sear…" at bounding box center [1016, 534] width 420 height 746
type input "[GEOGRAPHIC_DATA]"
click at [1164, 471] on div "Preview Mobile Desktop [DOMAIN_NAME] [PERSON_NAME] Cybersecurity Services - [GE…" at bounding box center [1016, 525] width 391 height 228
click at [1170, 117] on icon at bounding box center [1170, 118] width 112 height 19
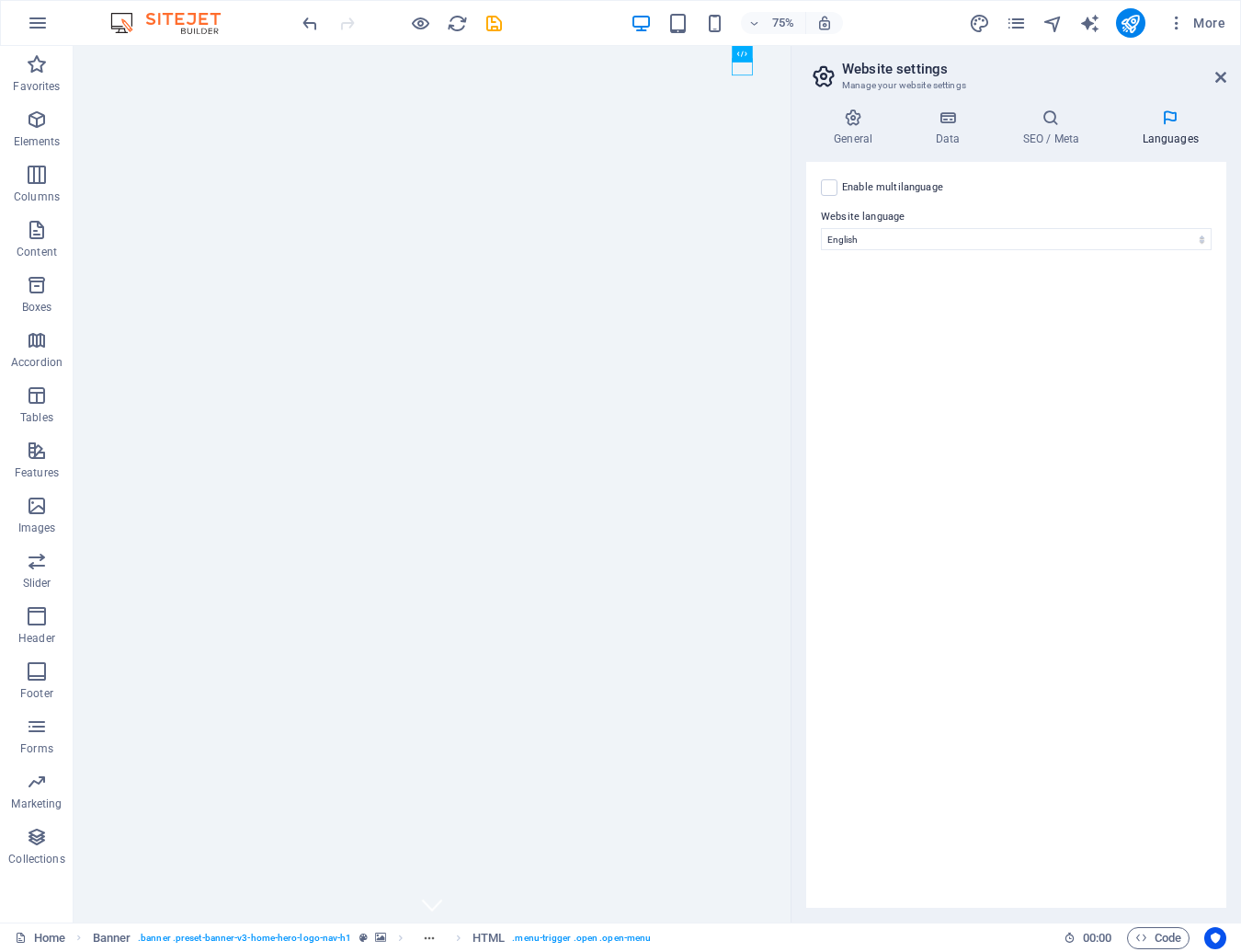
click at [905, 183] on label "Enable multilanguage To disable multilanguage delete all languages until only o…" at bounding box center [892, 188] width 101 height 22
click at [0, 0] on input "Enable multilanguage To disable multilanguage delete all languages until only o…" at bounding box center [0, 0] width 0 height 0
select select
click at [905, 183] on label "Enable multilanguage To disable multilanguage delete all languages until only o…" at bounding box center [892, 188] width 101 height 22
click at [0, 0] on input "Enable multilanguage To disable multilanguage delete all languages until only o…" at bounding box center [0, 0] width 0 height 0
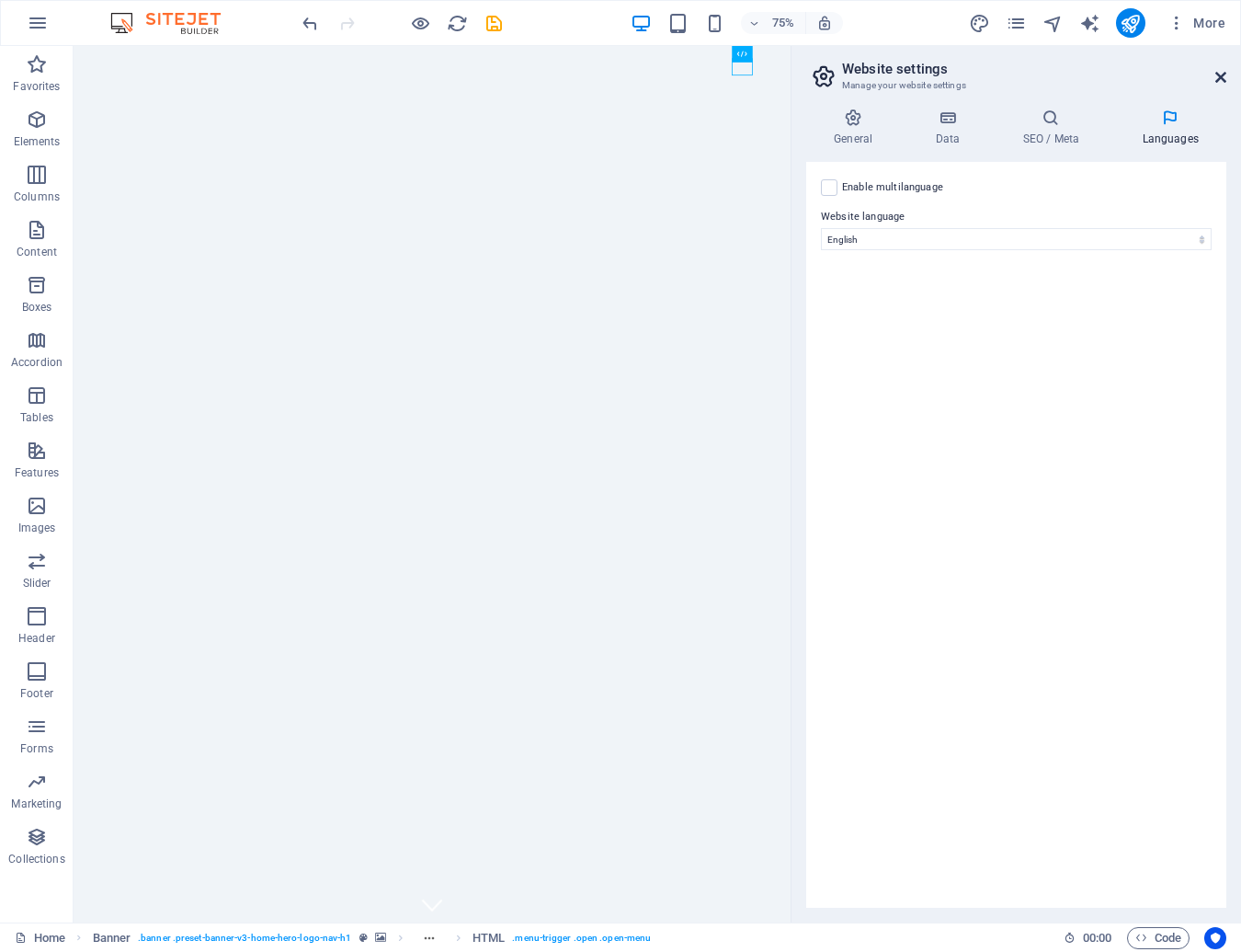
click at [1222, 79] on icon at bounding box center [1220, 77] width 11 height 15
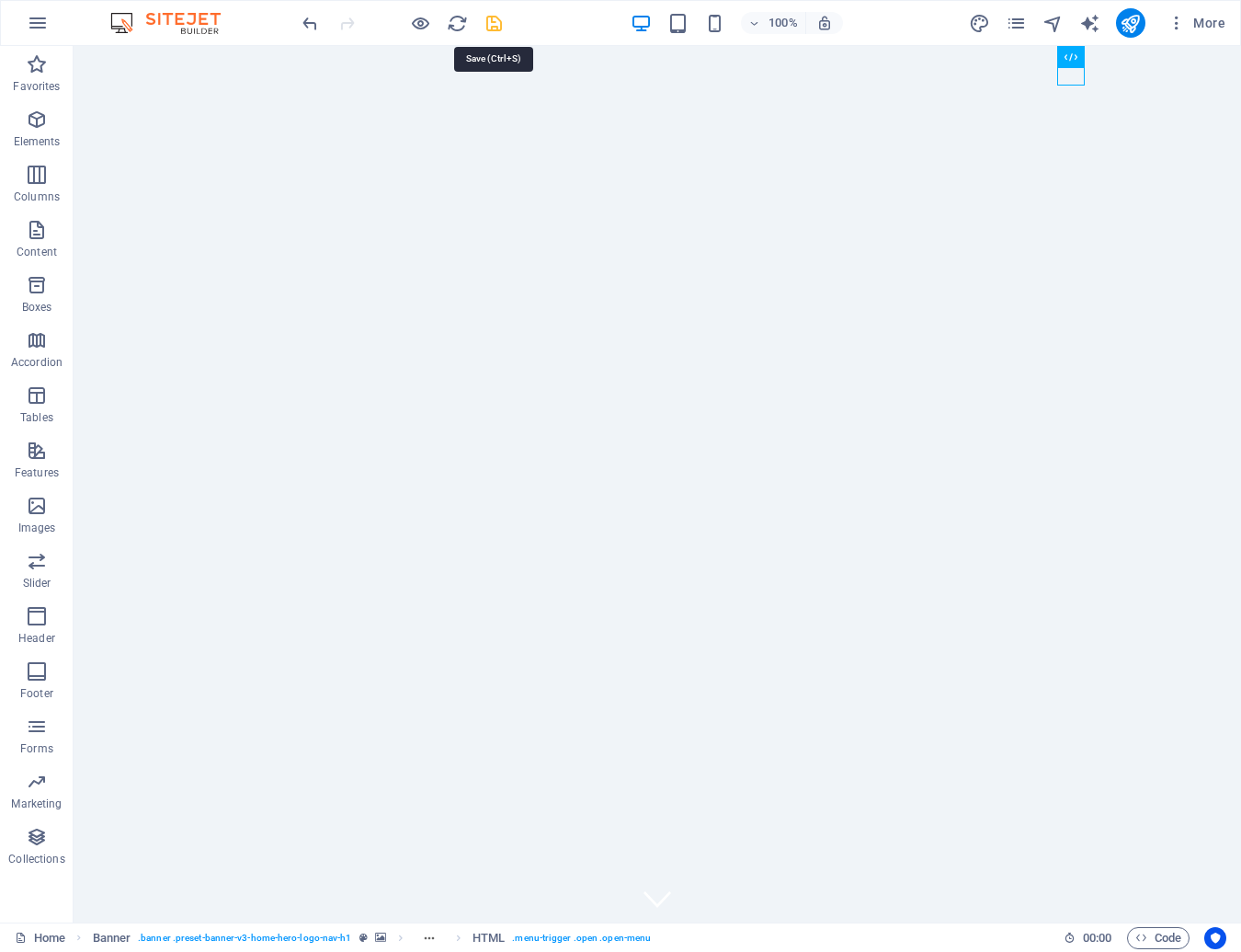
click at [0, 0] on icon "save" at bounding box center [0, 0] width 0 height 0
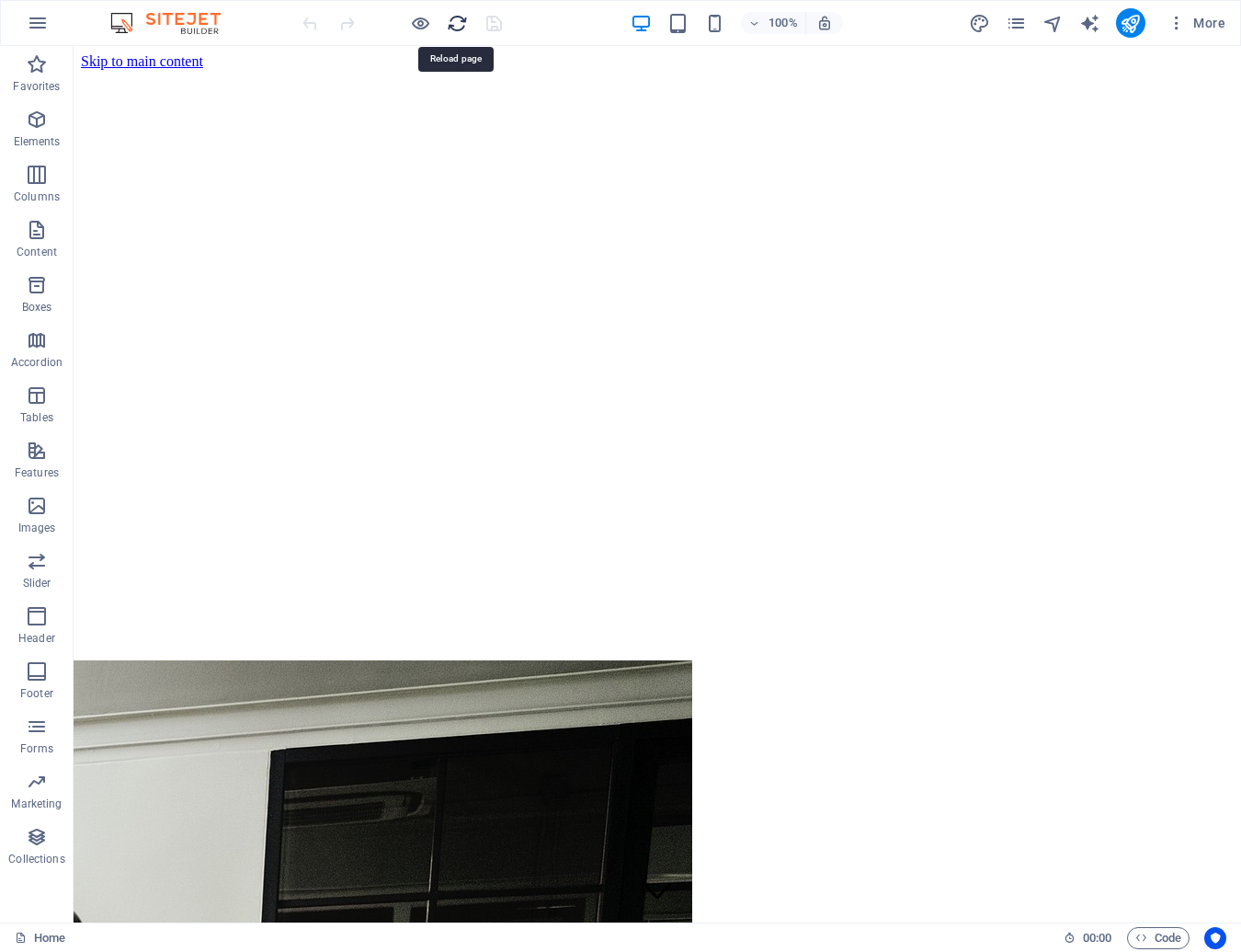
scroll to position [0, 0]
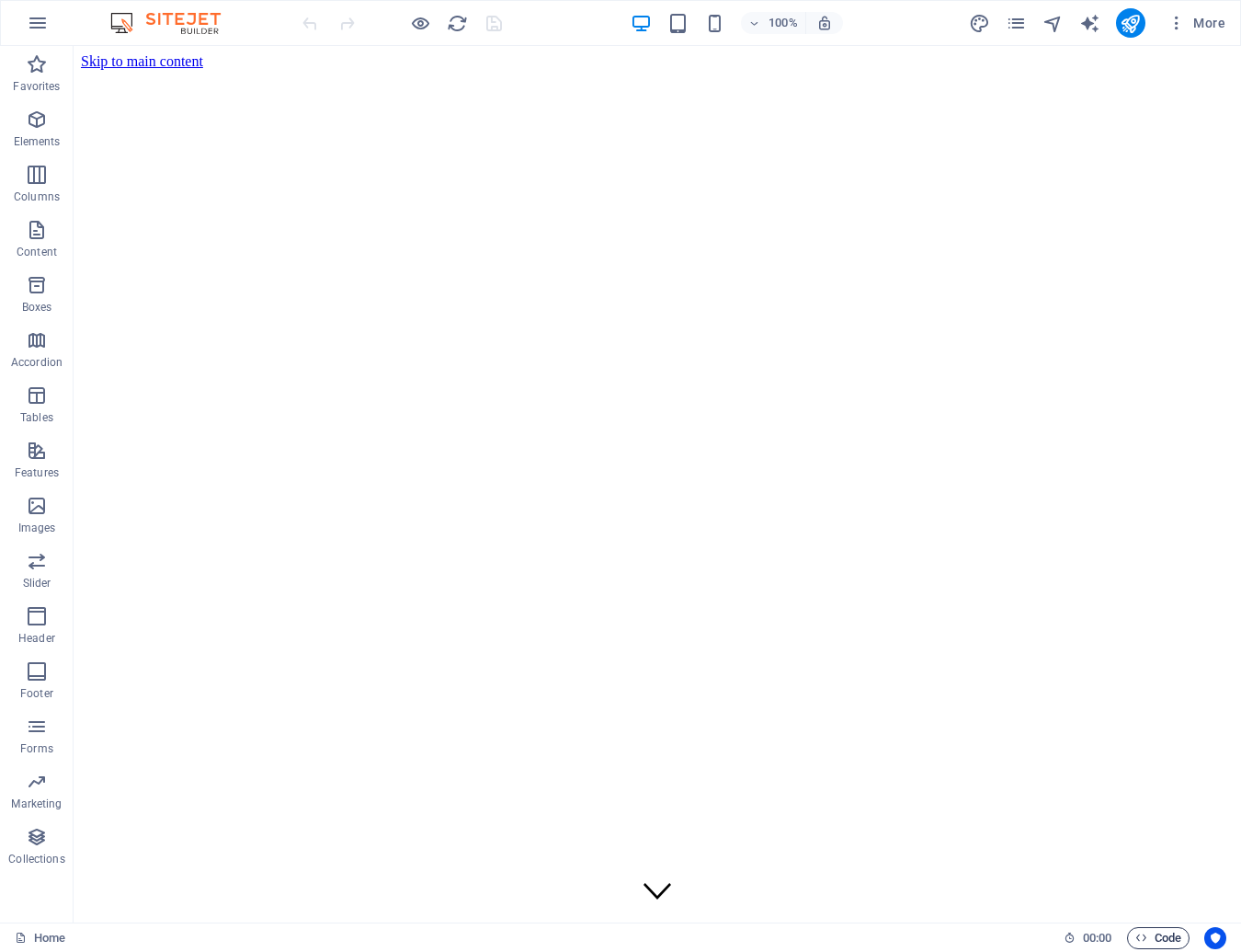
click at [1160, 933] on span "Code" at bounding box center [1158, 938] width 46 height 22
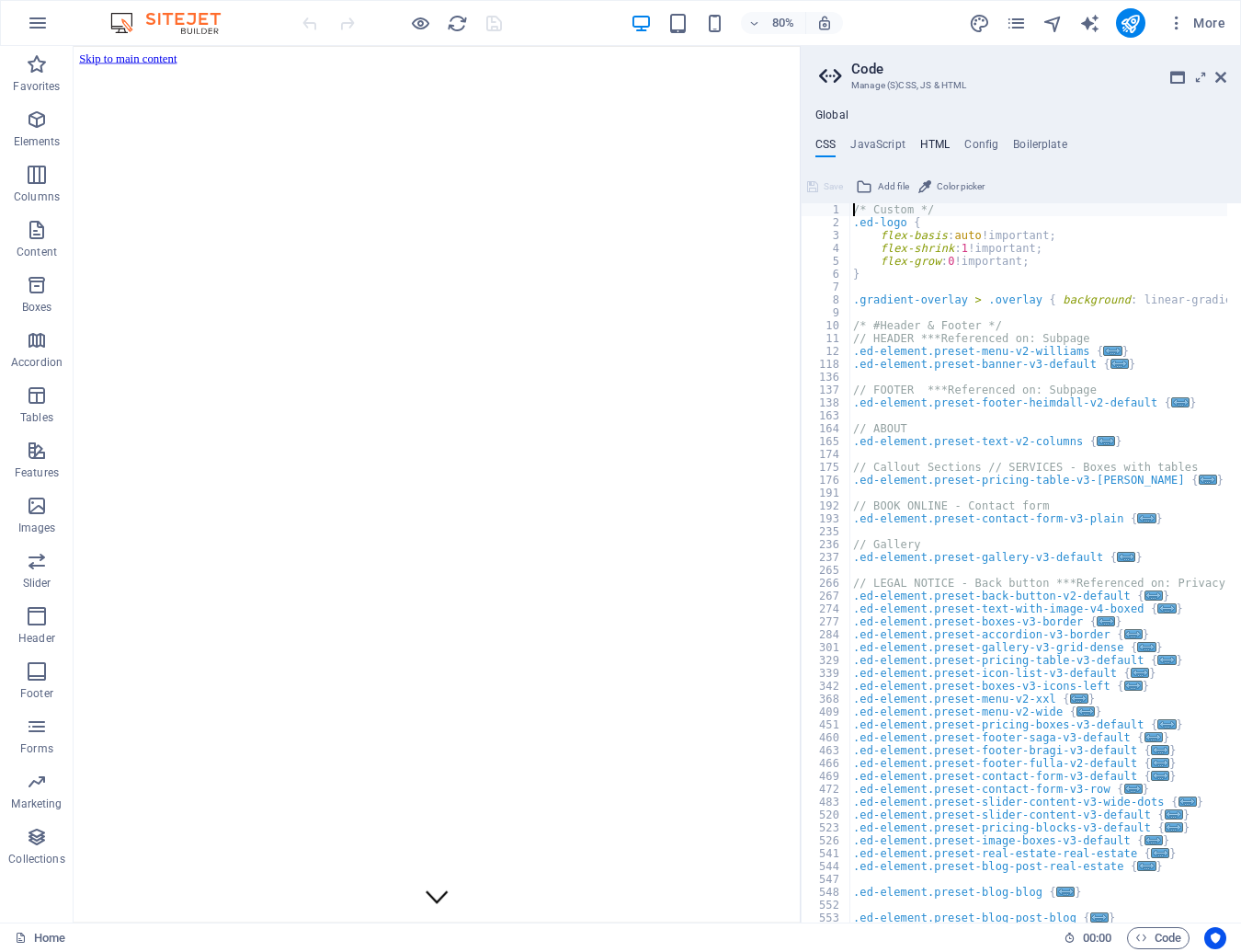
click at [936, 141] on h4 "HTML" at bounding box center [935, 148] width 31 height 21
type textarea "<a href="#main-content" class="wv-link-content button">Skip to main content</a>"
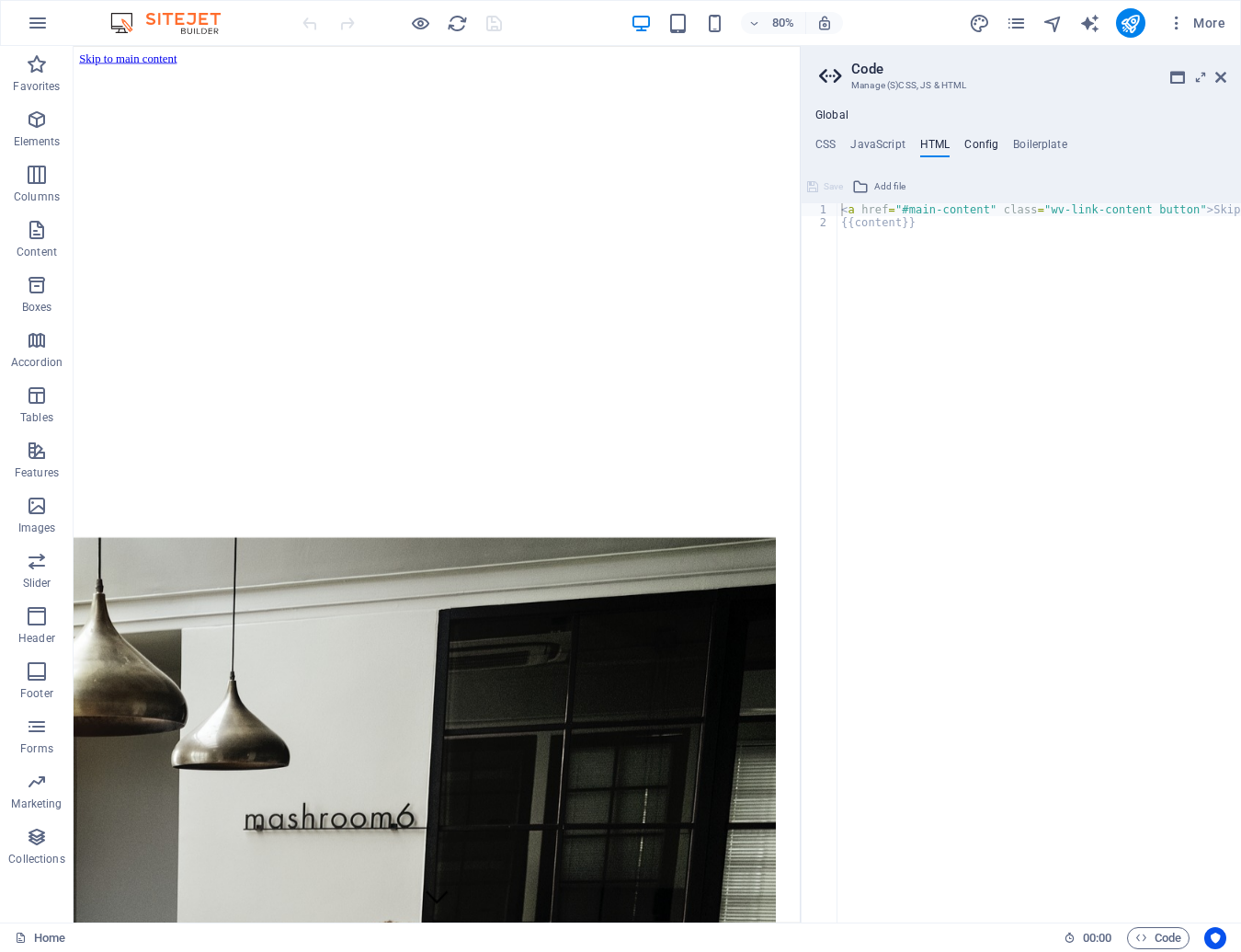
click at [978, 143] on h4 "Config" at bounding box center [981, 148] width 34 height 21
type textarea "$color-background: #F0F4F8;"
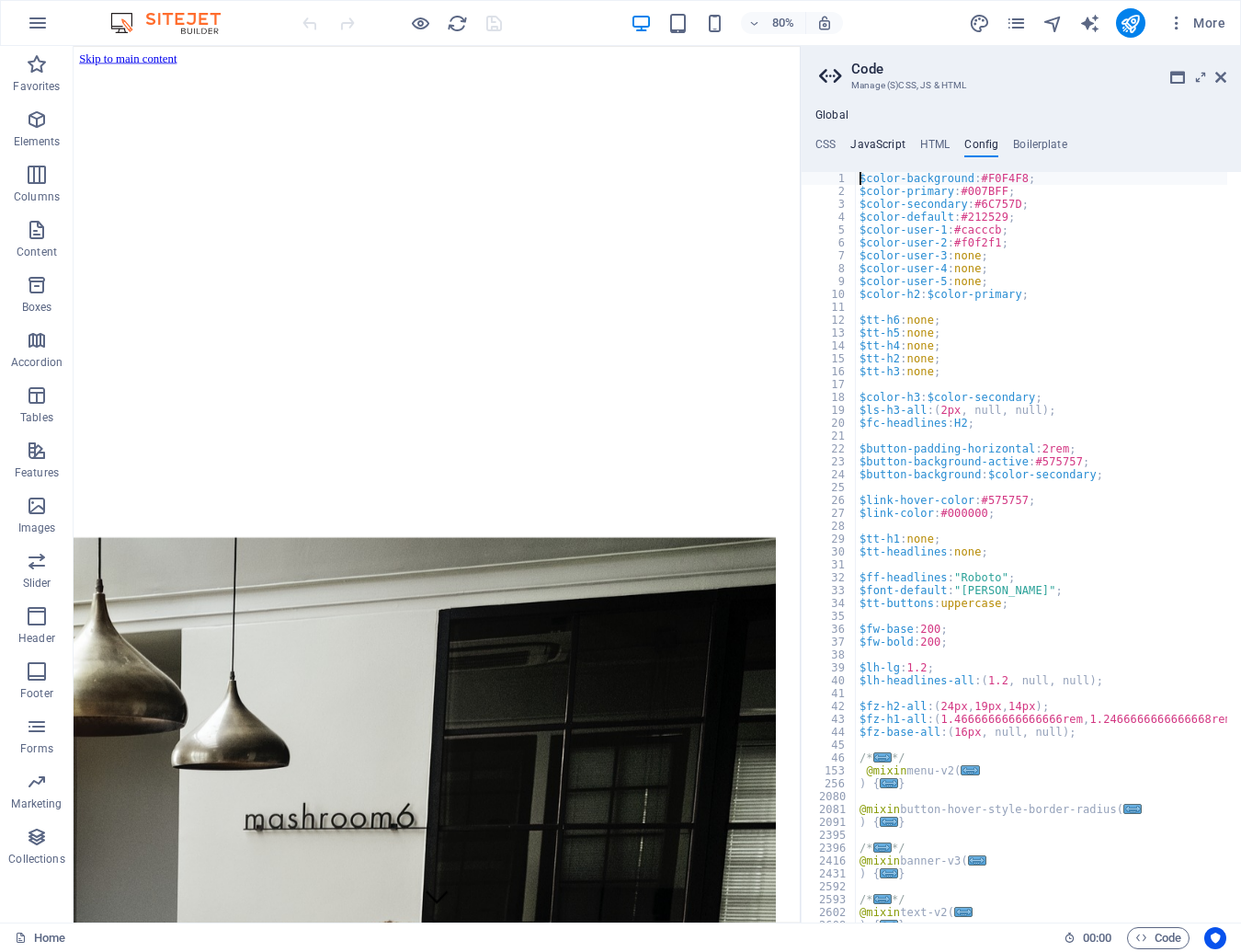
click at [889, 142] on h4 "JavaScript" at bounding box center [877, 148] width 54 height 21
type textarea "/* JS for preset "Menu V2" */"
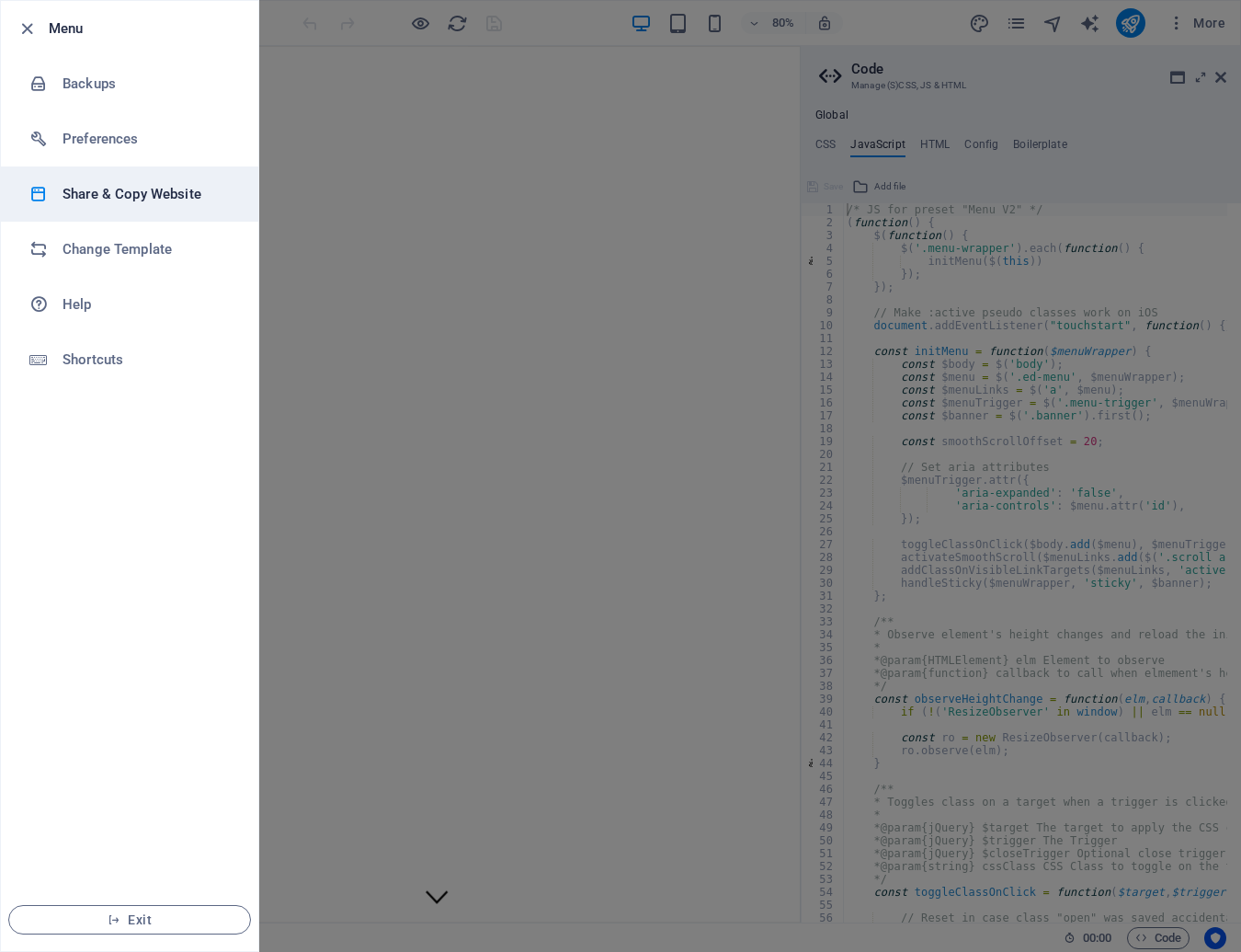
click at [68, 190] on h6 "Share & Copy Website" at bounding box center [147, 194] width 170 height 22
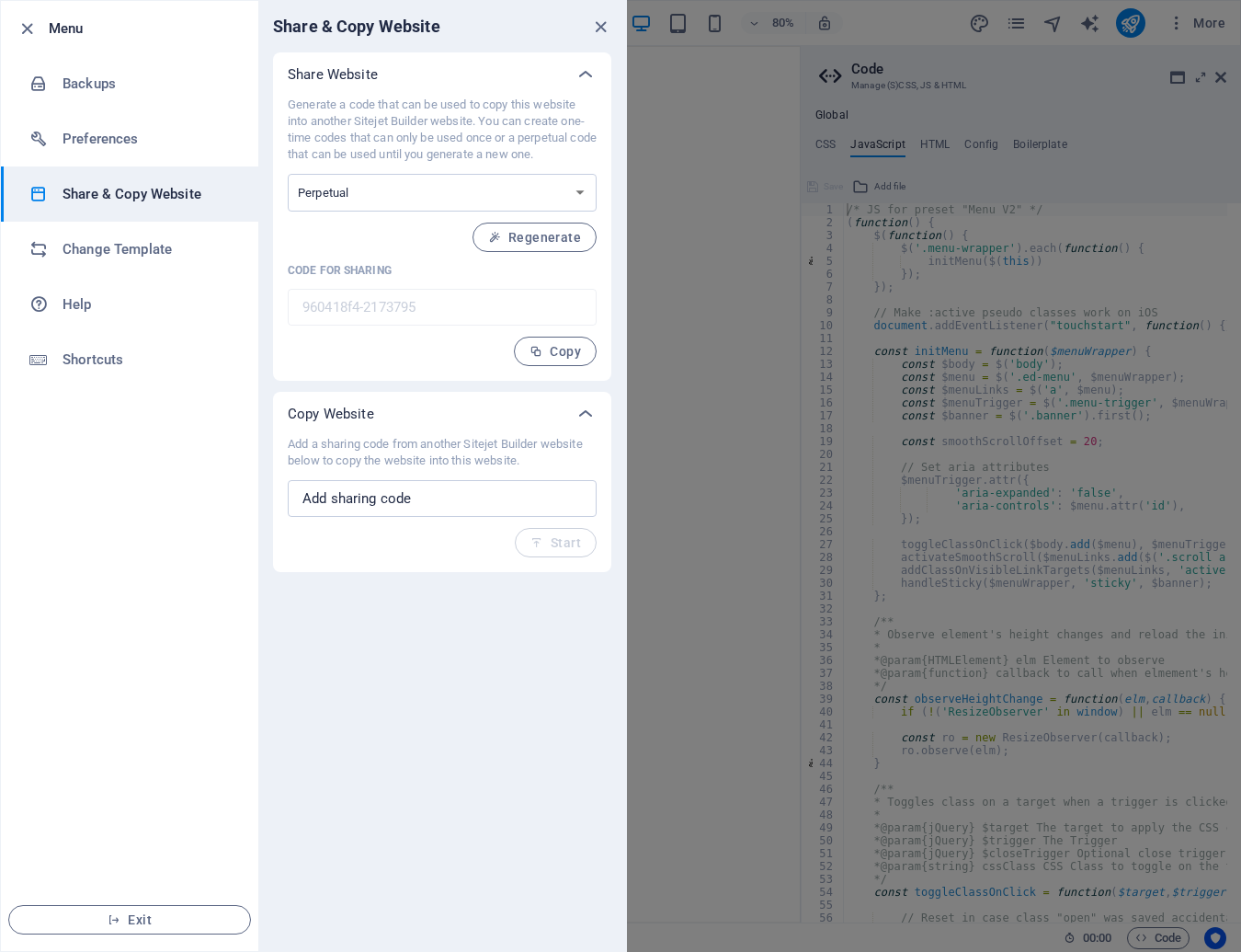
drag, startPoint x: 432, startPoint y: 119, endPoint x: 356, endPoint y: 118, distance: 76.0
click at [356, 118] on p "Generate a code that can be used to copy this website into another Sitejet Buil…" at bounding box center [441, 129] width 309 height 66
copy p "Sitejet Builder"
click at [595, 24] on icon "close" at bounding box center [600, 27] width 21 height 21
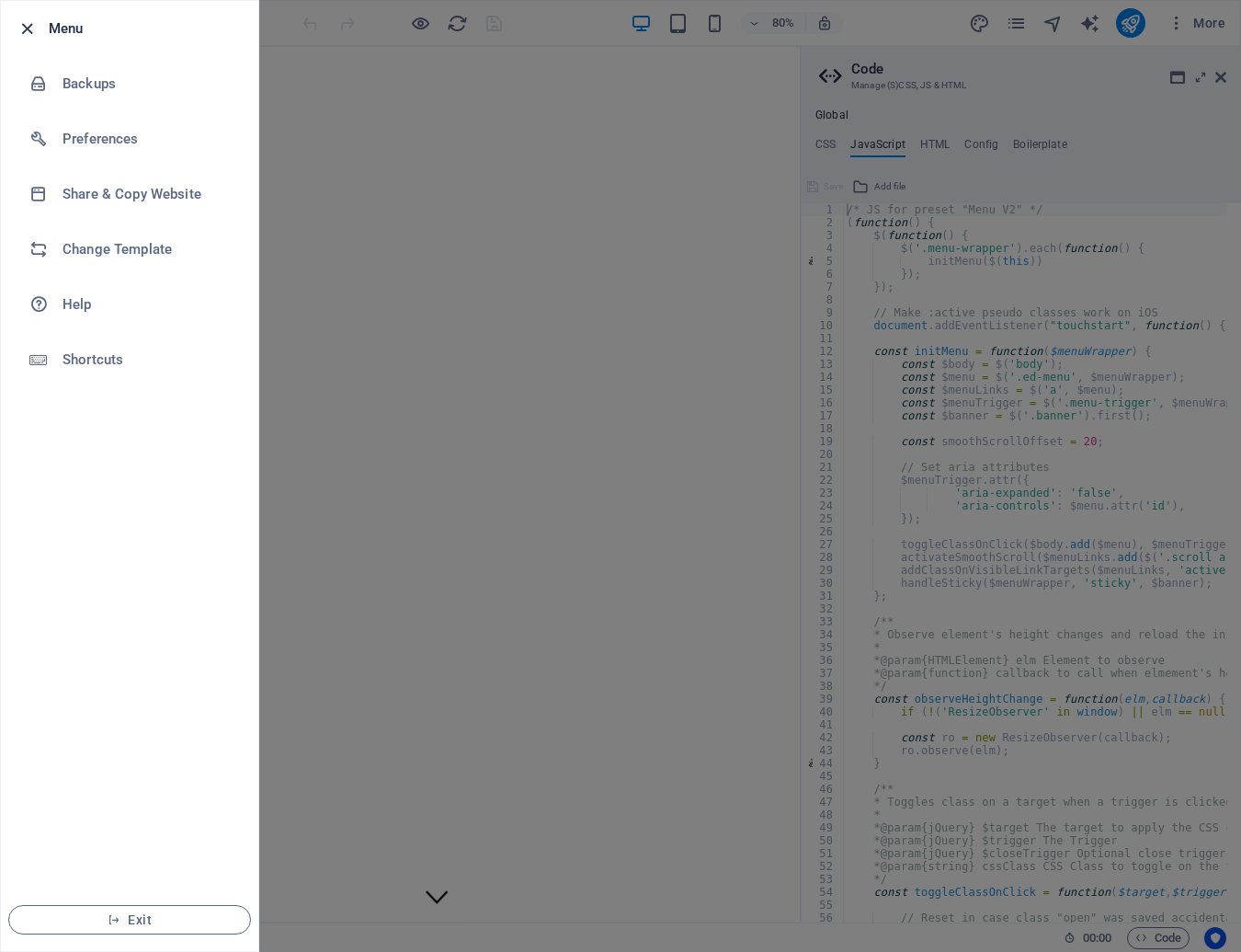
click at [27, 23] on icon "button" at bounding box center [27, 29] width 21 height 21
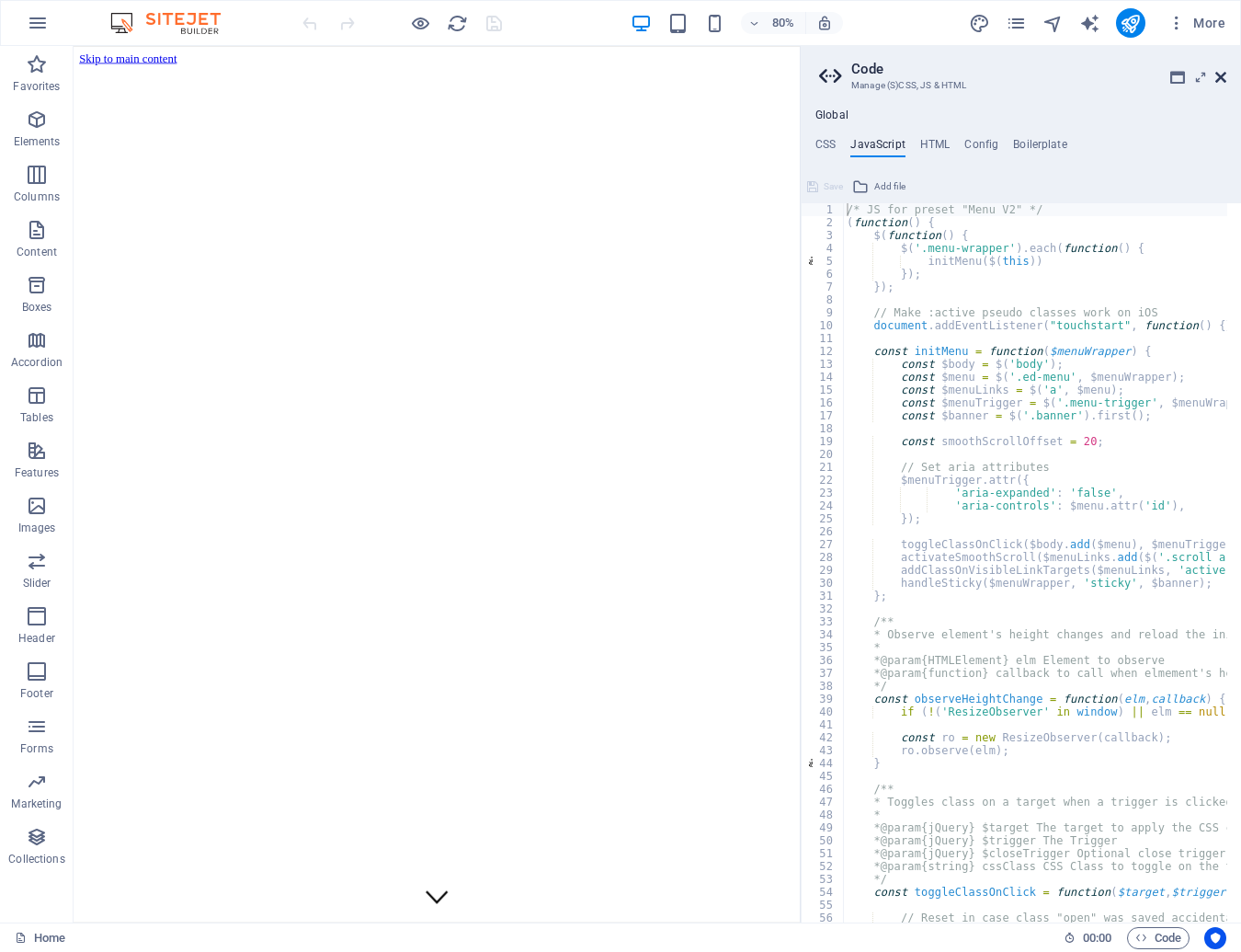
click at [1216, 76] on icon at bounding box center [1220, 77] width 11 height 15
